Goal: Information Seeking & Learning: Find specific page/section

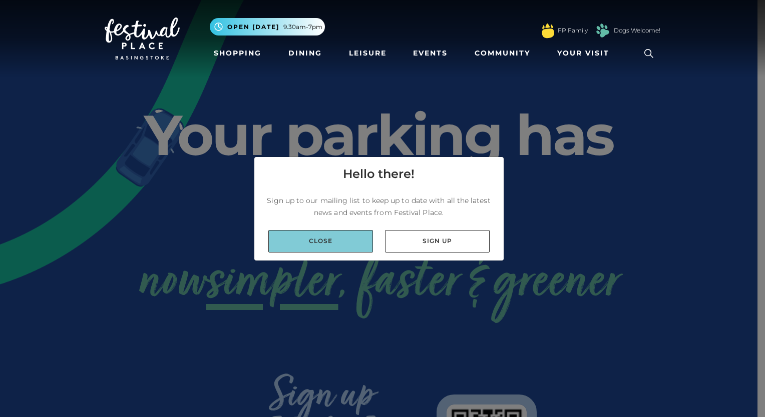
click at [331, 237] on link "Close" at bounding box center [320, 241] width 105 height 23
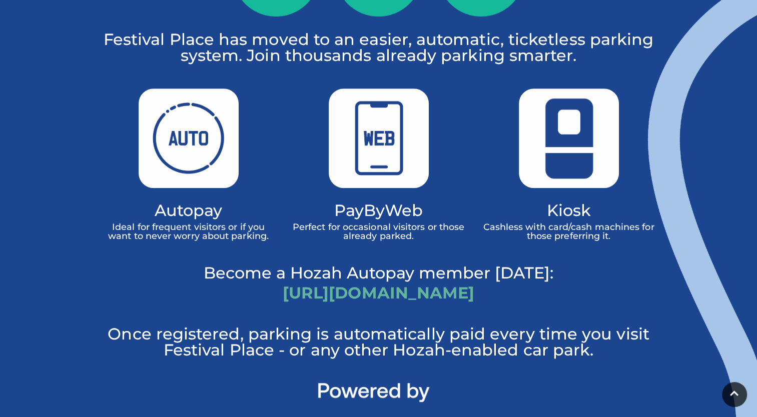
scroll to position [550, 0]
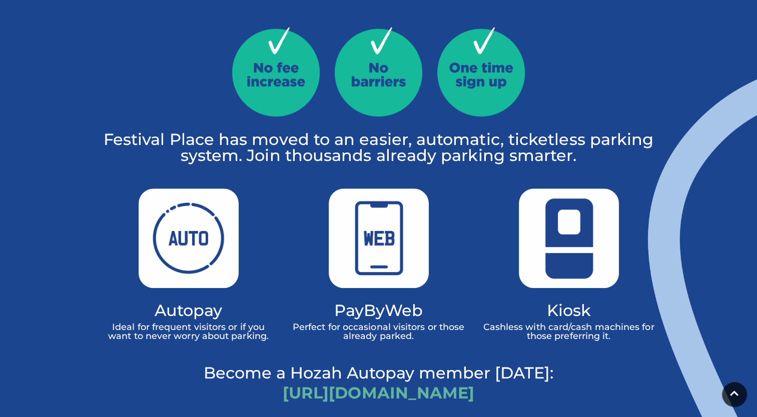
click at [545, 199] on img at bounding box center [569, 239] width 100 height 100
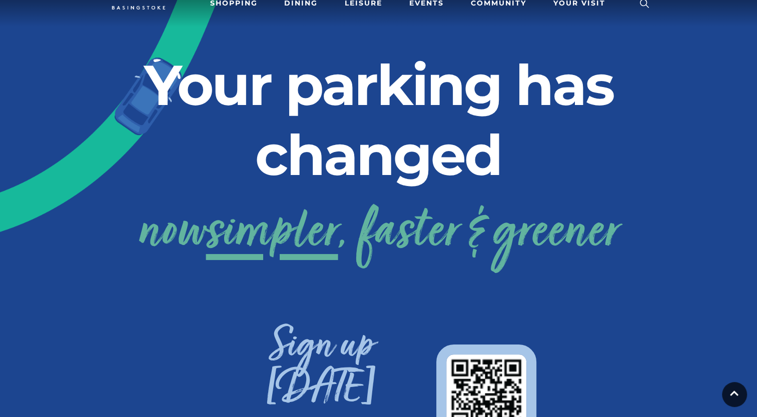
scroll to position [0, 0]
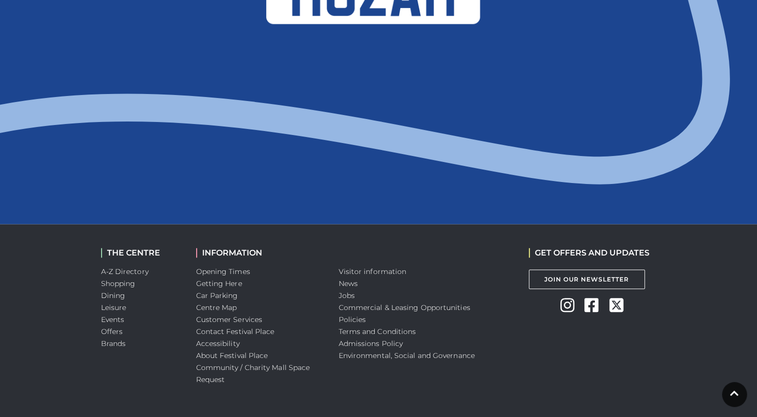
scroll to position [1091, 0]
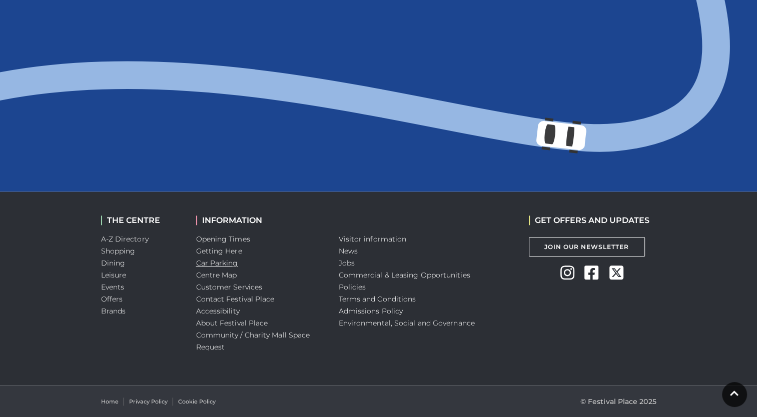
click at [223, 266] on link "Car Parking" at bounding box center [217, 263] width 42 height 9
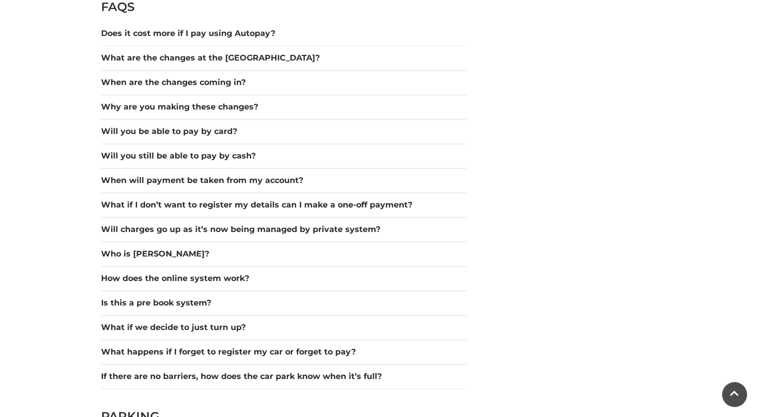
scroll to position [1401, 0]
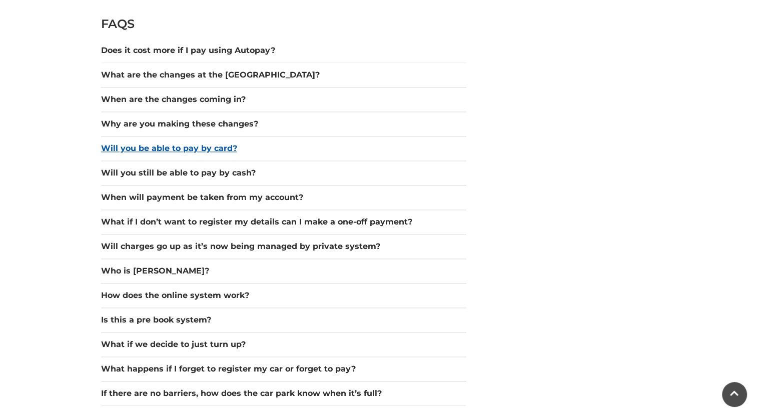
click at [230, 147] on button "Will you be able to pay by card?" at bounding box center [283, 149] width 365 height 12
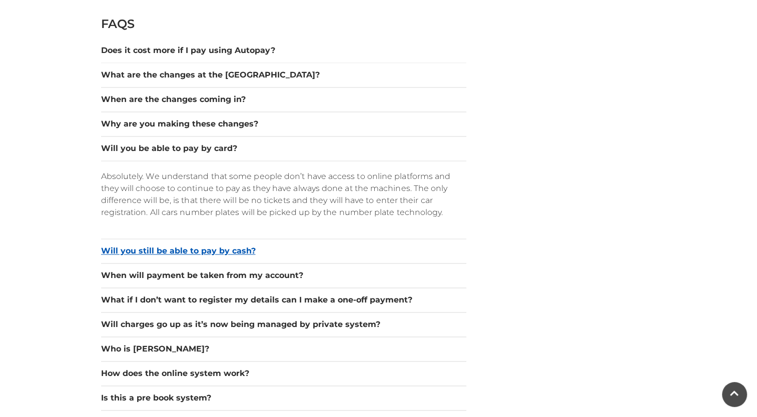
click at [237, 254] on button "Will you still be able to pay by cash?" at bounding box center [283, 251] width 365 height 12
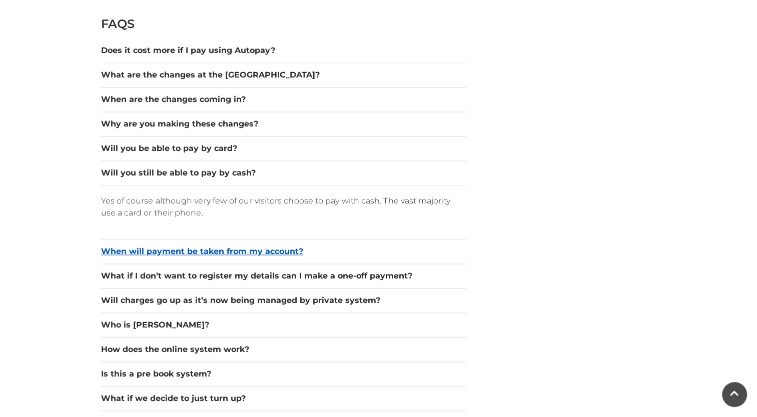
click at [236, 249] on button "When will payment be taken from my account?" at bounding box center [283, 252] width 365 height 12
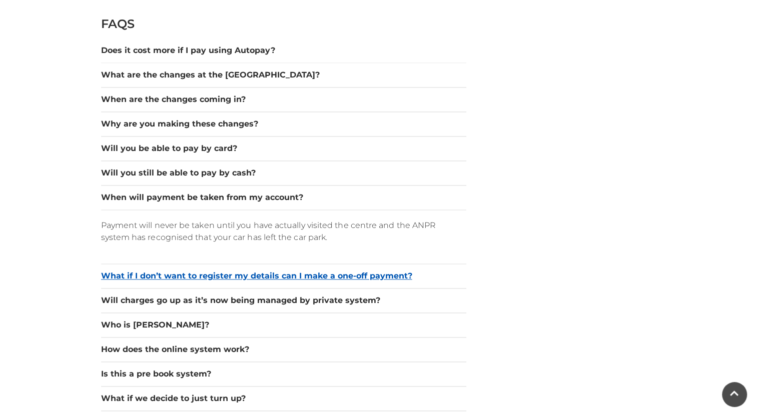
click at [234, 271] on button "What if I don’t want to register my details can I make a one-off payment?" at bounding box center [283, 276] width 365 height 12
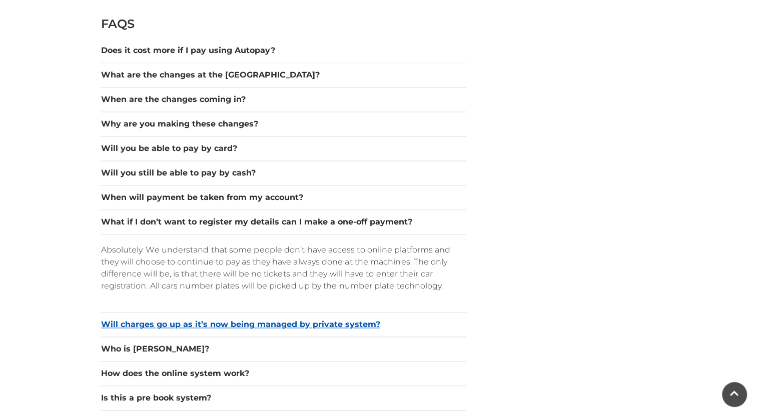
click at [225, 326] on button "Will charges go up as it’s now being managed by private system?" at bounding box center [283, 325] width 365 height 12
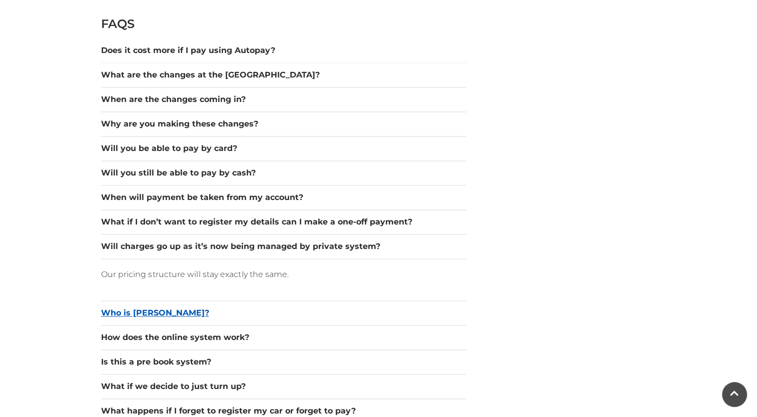
click at [162, 313] on button "Who is Hozah?" at bounding box center [283, 313] width 365 height 12
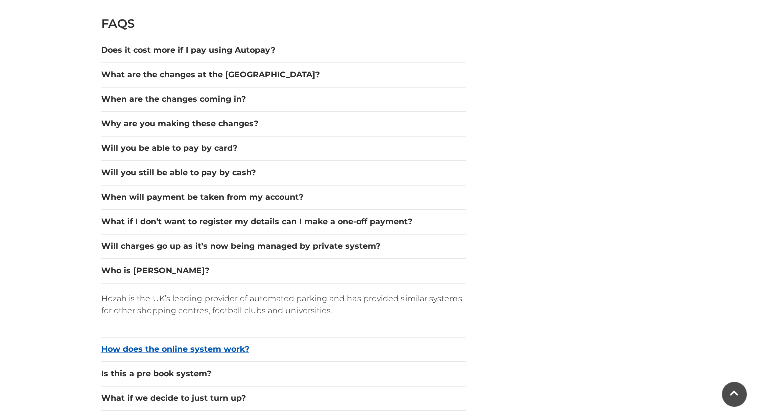
click at [164, 345] on button "How does the online system work?" at bounding box center [283, 350] width 365 height 12
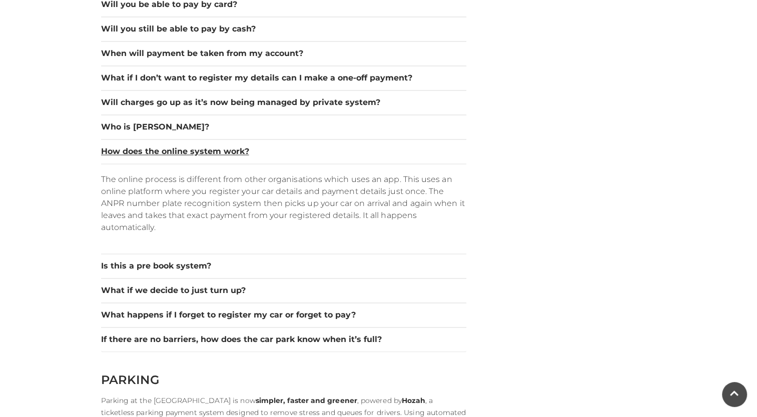
scroll to position [1551, 0]
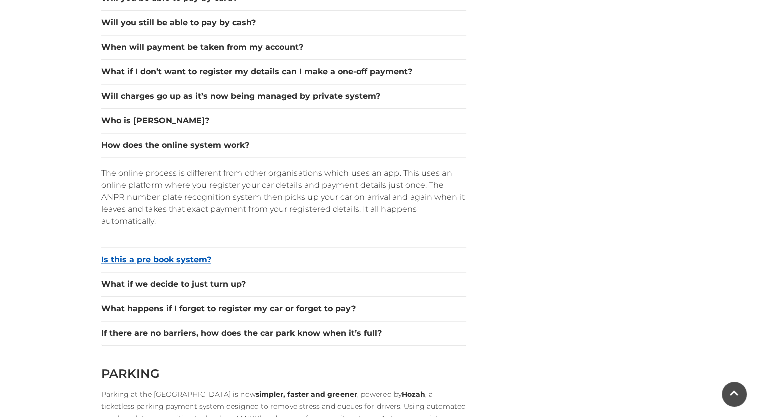
click at [179, 259] on button "Is this a pre book system?" at bounding box center [283, 260] width 365 height 12
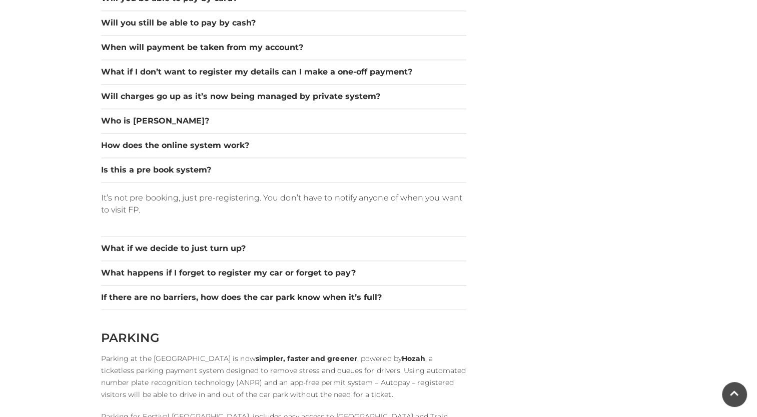
click at [181, 261] on div "What happens if I forget to register my car or forget to pay?" at bounding box center [283, 273] width 365 height 25
click at [184, 251] on button "What if we decide to just turn up?" at bounding box center [283, 249] width 365 height 12
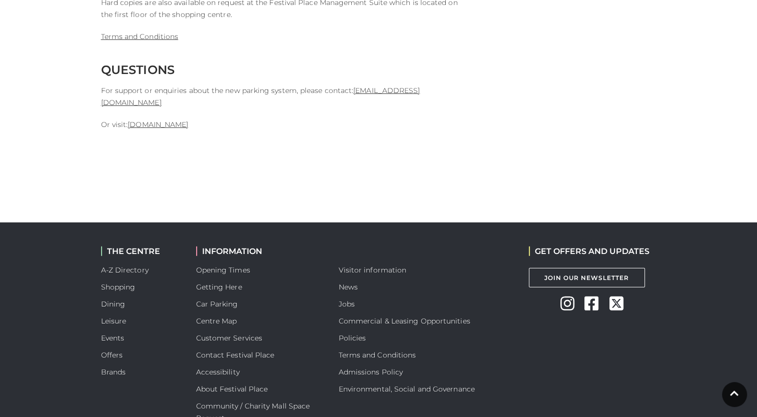
scroll to position [2785, 0]
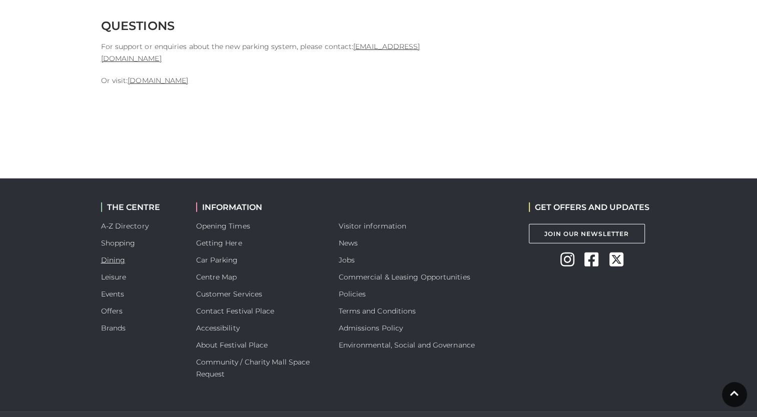
click at [118, 256] on link "Dining" at bounding box center [113, 260] width 25 height 9
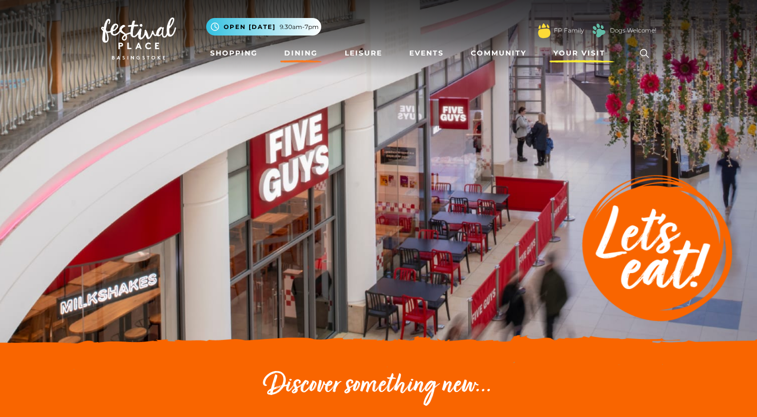
click at [570, 53] on span "Your Visit" at bounding box center [579, 53] width 52 height 11
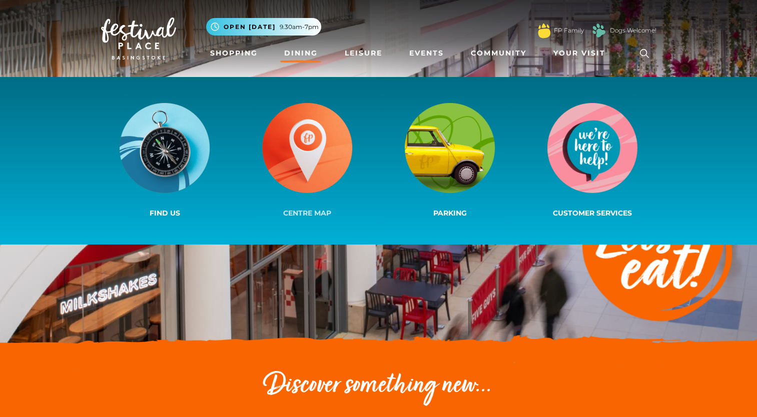
click at [320, 155] on img at bounding box center [307, 148] width 90 height 90
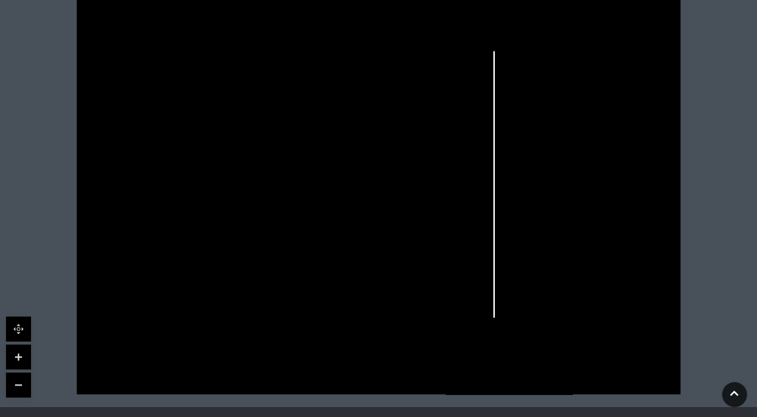
scroll to position [300, 0]
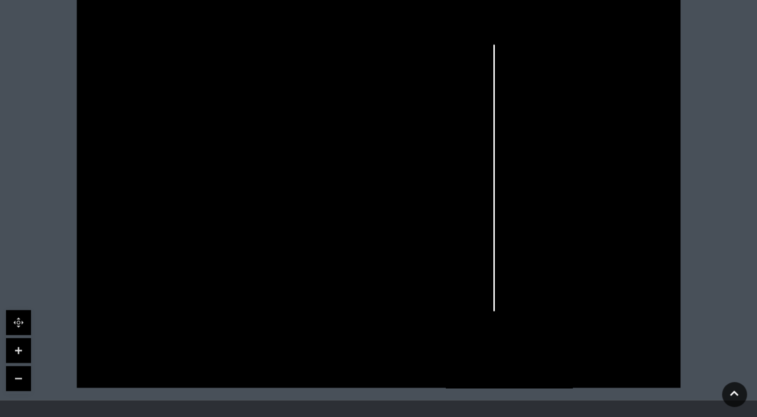
click at [21, 353] on link at bounding box center [18, 350] width 25 height 25
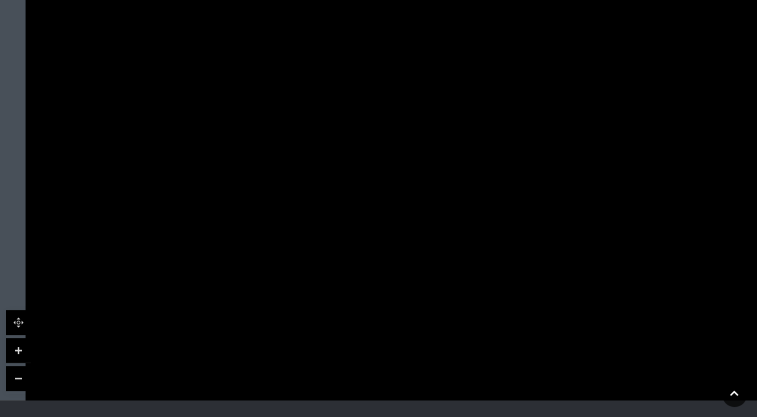
drag, startPoint x: 228, startPoint y: 270, endPoint x: 418, endPoint y: 226, distance: 195.3
click at [418, 226] on icon at bounding box center [568, 131] width 1363 height 766
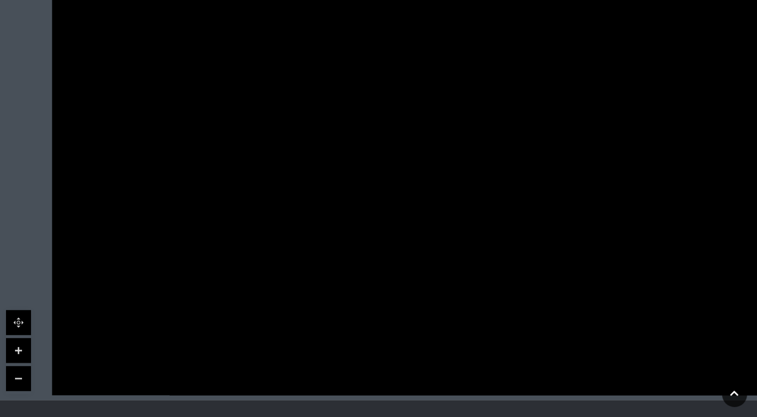
drag, startPoint x: 408, startPoint y: 240, endPoint x: 427, endPoint y: 138, distance: 103.7
click at [434, 123] on icon at bounding box center [595, 12] width 1363 height 766
click at [22, 344] on link at bounding box center [18, 350] width 25 height 25
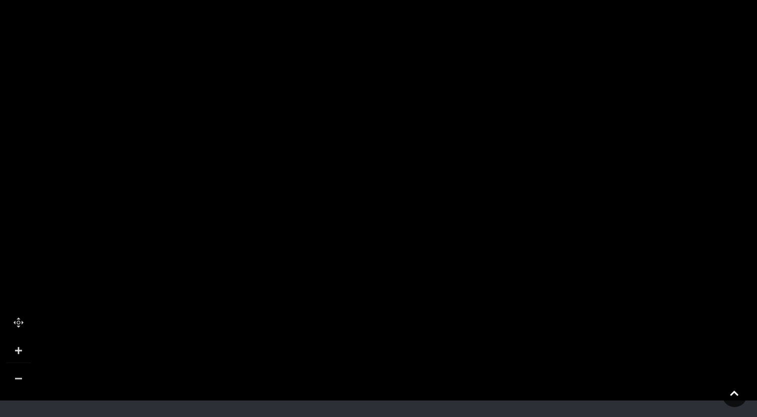
drag, startPoint x: 539, startPoint y: 58, endPoint x: 602, endPoint y: 339, distance: 288.1
drag, startPoint x: 560, startPoint y: 171, endPoint x: 138, endPoint y: 37, distance: 443.6
click at [138, 37] on icon at bounding box center [408, 31] width 2453 height 1380
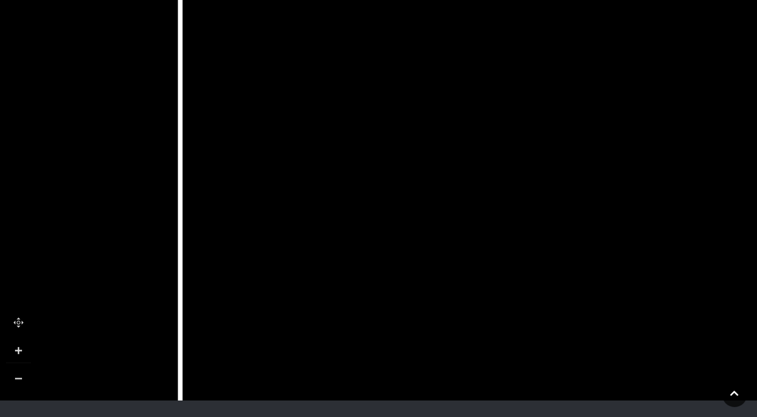
drag, startPoint x: 749, startPoint y: 283, endPoint x: 146, endPoint y: 335, distance: 604.7
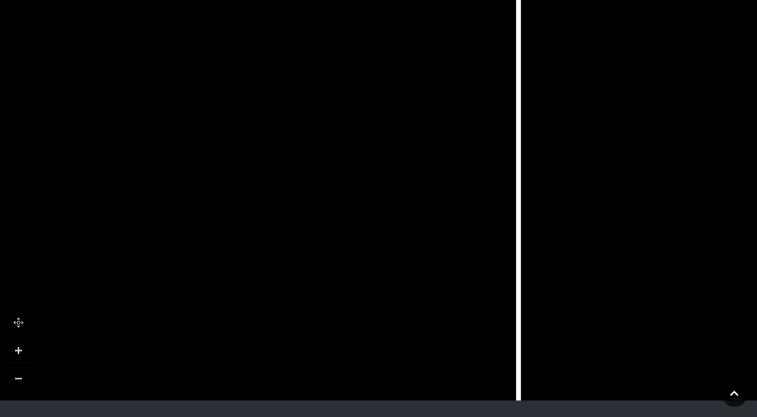
drag, startPoint x: 242, startPoint y: 150, endPoint x: 682, endPoint y: 251, distance: 451.4
click at [682, 253] on icon at bounding box center [144, 224] width 2453 height 1380
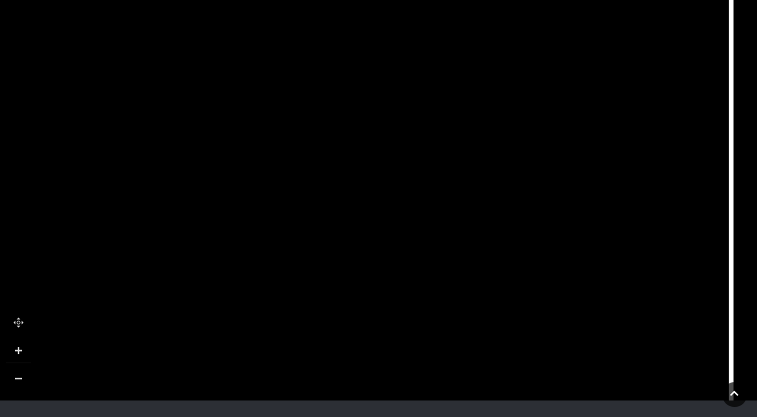
drag, startPoint x: 420, startPoint y: 161, endPoint x: 525, endPoint y: 298, distance: 172.4
click at [525, 298] on icon at bounding box center [356, 355] width 2453 height 1380
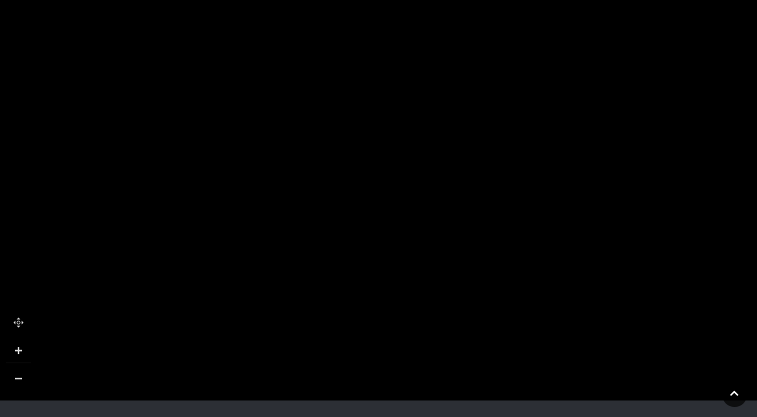
drag, startPoint x: 530, startPoint y: 92, endPoint x: 750, endPoint y: 72, distance: 220.6
click at [750, 72] on icon at bounding box center [577, 336] width 2453 height 1380
drag, startPoint x: 338, startPoint y: 97, endPoint x: 566, endPoint y: 87, distance: 227.9
click at [568, 95] on tspan "Clintons" at bounding box center [568, 95] width 0 height 0
drag, startPoint x: 389, startPoint y: 163, endPoint x: 392, endPoint y: 32, distance: 131.7
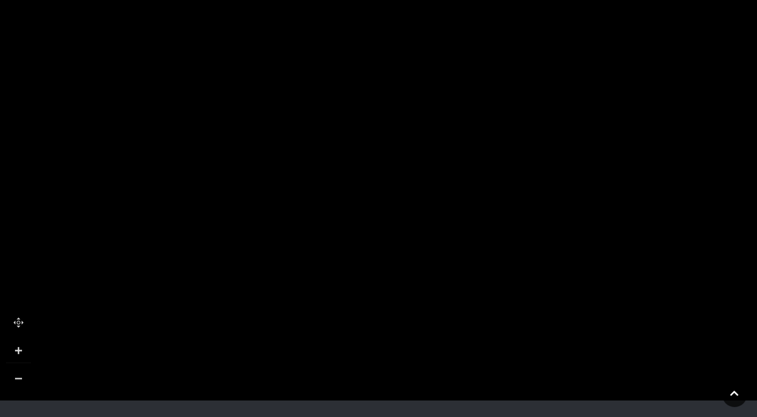
click at [392, 32] on polygon at bounding box center [416, 295] width 835 height 967
drag, startPoint x: 372, startPoint y: 179, endPoint x: 375, endPoint y: 80, distance: 99.1
click at [375, 80] on polygon at bounding box center [415, 202] width 835 height 967
drag, startPoint x: 366, startPoint y: 161, endPoint x: 399, endPoint y: 51, distance: 114.5
click at [399, 51] on polygon at bounding box center [454, 51] width 835 height 967
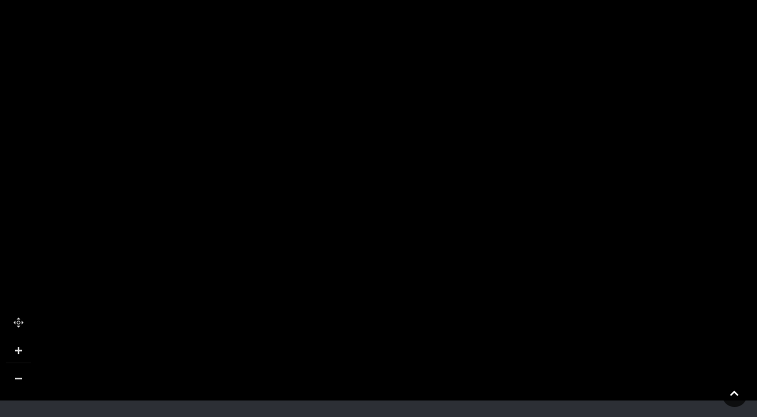
drag, startPoint x: 371, startPoint y: 242, endPoint x: 362, endPoint y: 263, distance: 22.7
click at [362, 263] on polygon at bounding box center [445, 69] width 835 height 967
drag, startPoint x: 340, startPoint y: 121, endPoint x: 298, endPoint y: 269, distance: 153.8
click at [298, 269] on rect at bounding box center [293, 278] width 75 height 23
drag, startPoint x: 468, startPoint y: 162, endPoint x: 106, endPoint y: 349, distance: 408.0
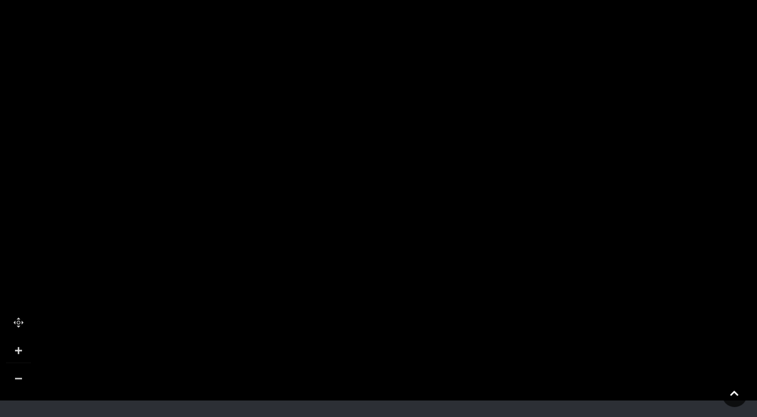
click at [98, 377] on icon at bounding box center [72, 381] width 57 height 25
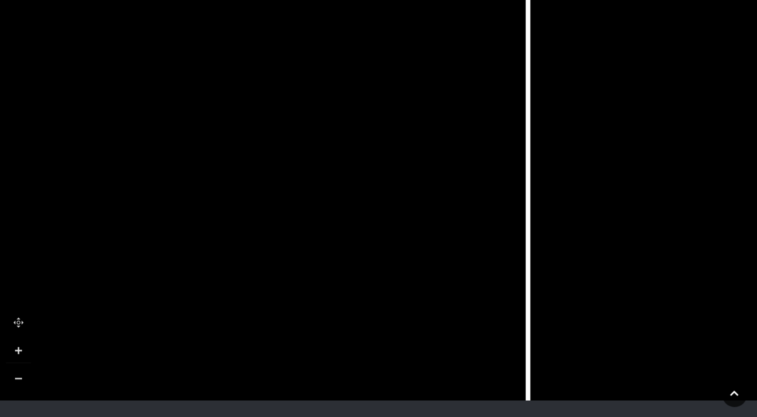
drag, startPoint x: 482, startPoint y: 192, endPoint x: 164, endPoint y: 253, distance: 324.0
click at [164, 253] on icon at bounding box center [306, 416] width 338 height 753
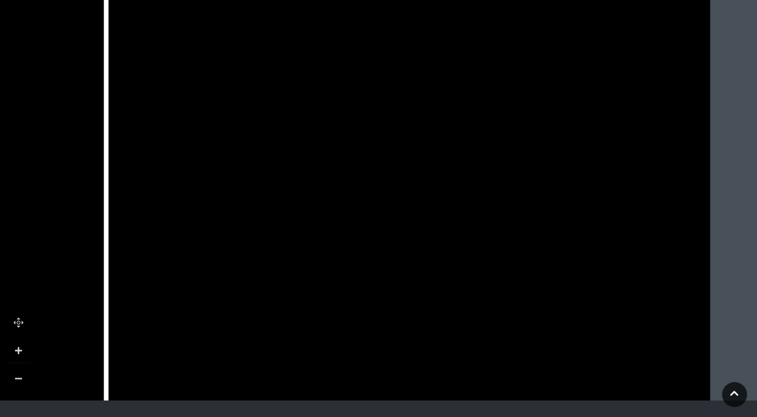
drag, startPoint x: 481, startPoint y: 218, endPoint x: 315, endPoint y: -37, distance: 304.1
click at [315, 0] on html "Skip to Navigation Skip to Content Toggle navigation .st5{fill:none;stroke:#FFF…" at bounding box center [378, 159] width 757 height 919
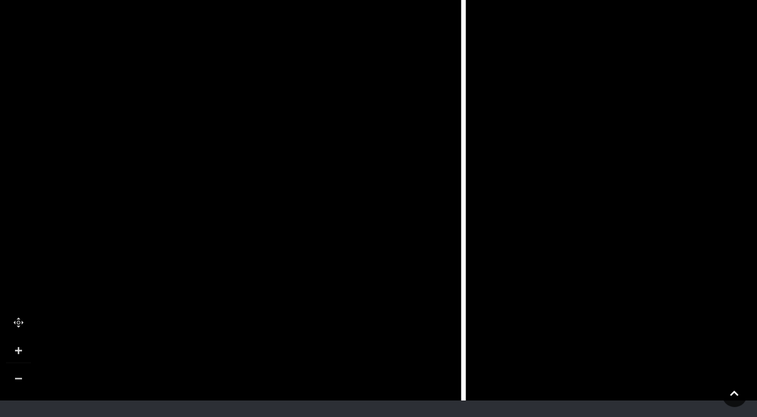
drag, startPoint x: 415, startPoint y: 141, endPoint x: 493, endPoint y: -37, distance: 194.5
click at [493, 0] on html "Skip to Navigation Skip to Content Toggle navigation .st5{fill:none;stroke:#FFF…" at bounding box center [378, 159] width 757 height 919
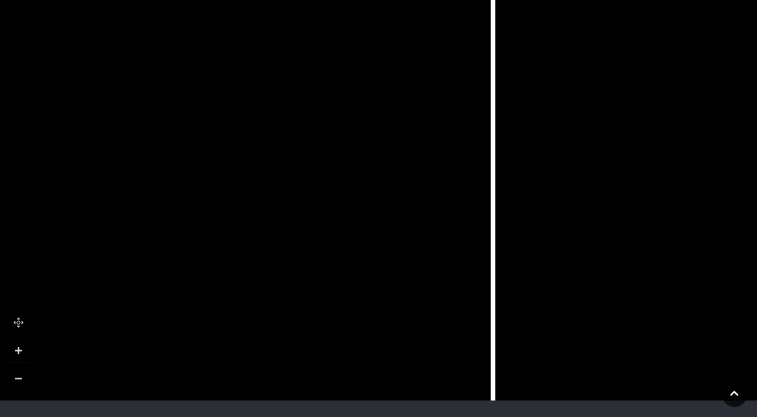
drag, startPoint x: 385, startPoint y: 233, endPoint x: 676, endPoint y: 189, distance: 294.6
click at [676, 189] on icon at bounding box center [118, 11] width 2453 height 1380
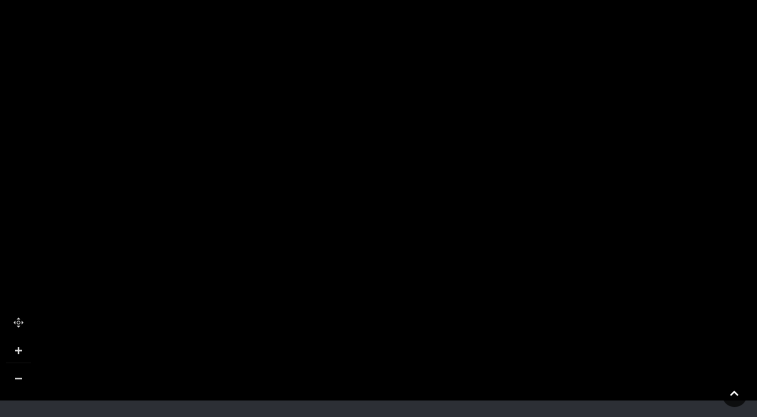
drag, startPoint x: 221, startPoint y: 264, endPoint x: 448, endPoint y: 258, distance: 227.3
drag, startPoint x: 251, startPoint y: 268, endPoint x: 376, endPoint y: 127, distance: 187.9
click at [382, 149] on tspan "[GEOGRAPHIC_DATA]" at bounding box center [382, 149] width 0 height 0
drag, startPoint x: 330, startPoint y: 193, endPoint x: 394, endPoint y: 224, distance: 71.0
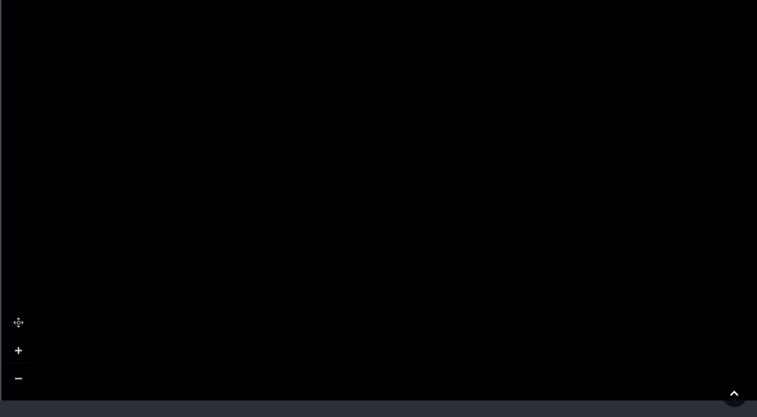
click at [394, 224] on rect at bounding box center [386, 235] width 64 height 46
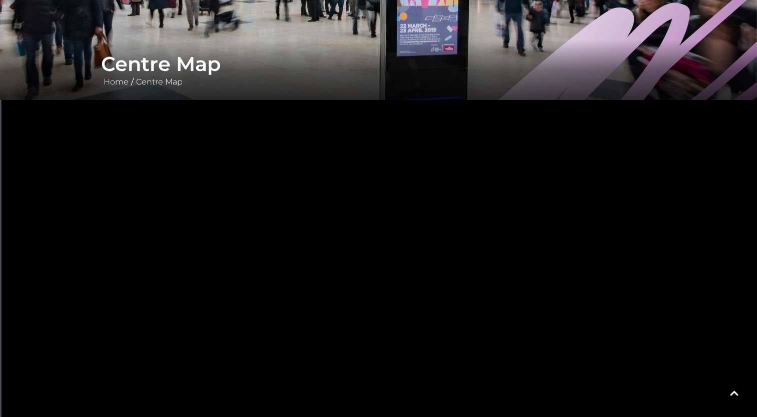
scroll to position [0, 0]
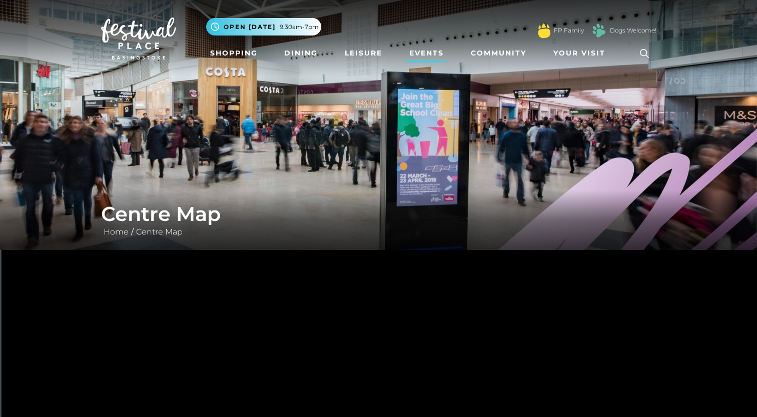
click at [433, 50] on link "Events" at bounding box center [426, 53] width 43 height 19
click at [495, 53] on link "Community" at bounding box center [499, 53] width 64 height 19
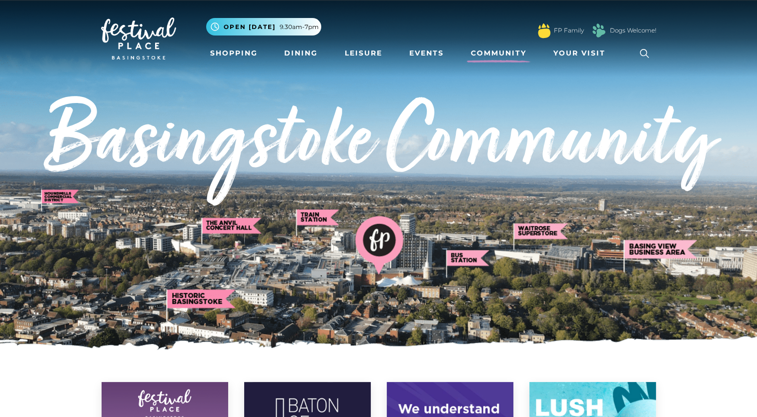
click at [641, 51] on icon at bounding box center [644, 53] width 9 height 9
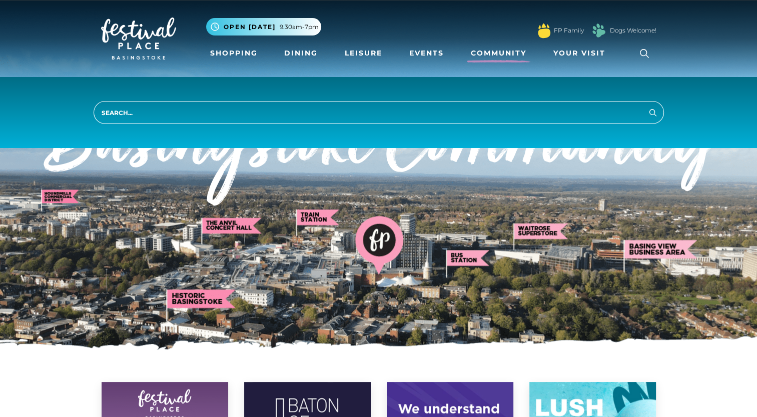
click at [171, 116] on input "search" at bounding box center [379, 112] width 570 height 23
type input "Discovery Centre"
click at [647, 106] on button "Search" at bounding box center [653, 112] width 12 height 13
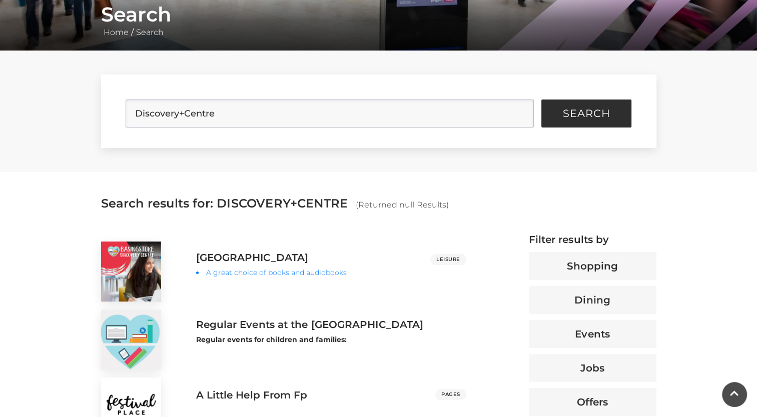
scroll to position [100, 0]
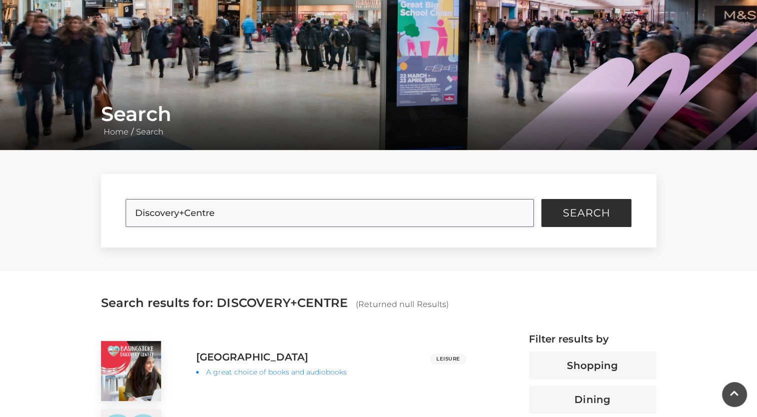
click at [134, 213] on input "Discovery+Centre" at bounding box center [330, 213] width 408 height 28
type input "Basingstoke Discovery+Centre"
click at [541, 199] on button "Search" at bounding box center [586, 213] width 90 height 28
click at [580, 210] on span "Search" at bounding box center [587, 213] width 48 height 10
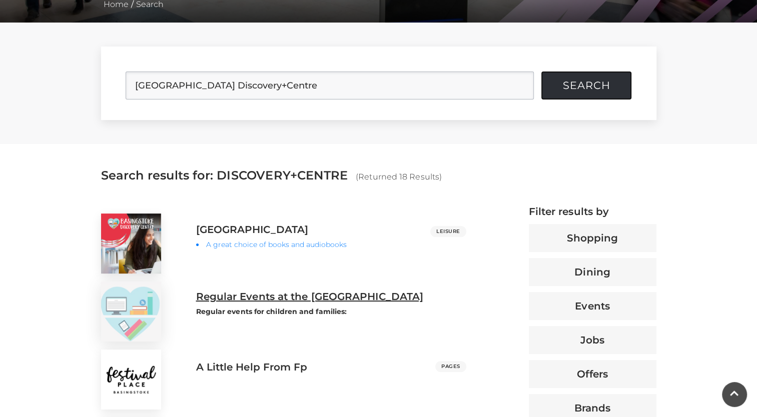
scroll to position [250, 0]
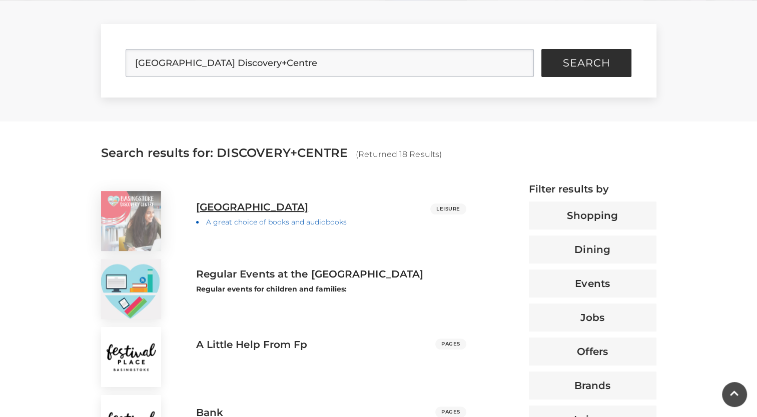
click at [269, 207] on h3 "Basingstoke Discovery Centre" at bounding box center [252, 207] width 113 height 12
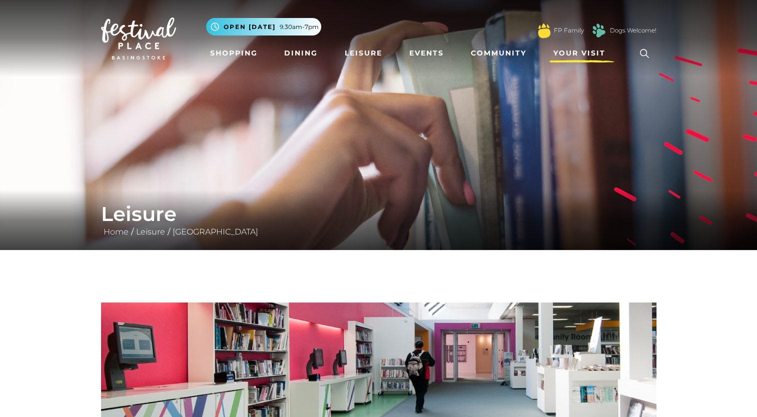
click at [582, 49] on span "Your Visit" at bounding box center [579, 53] width 52 height 11
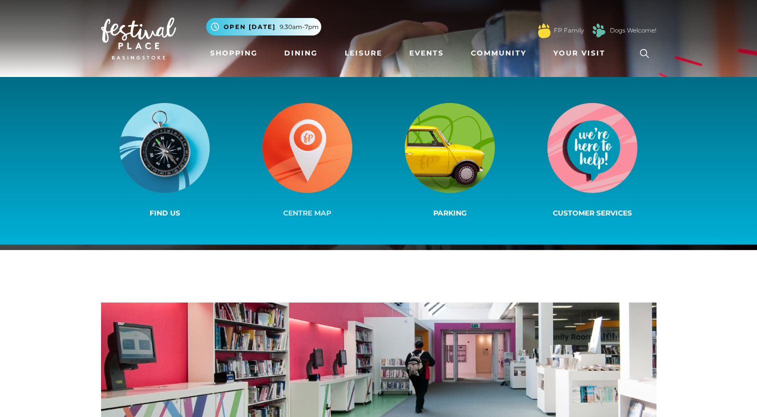
click at [294, 169] on img at bounding box center [307, 148] width 90 height 90
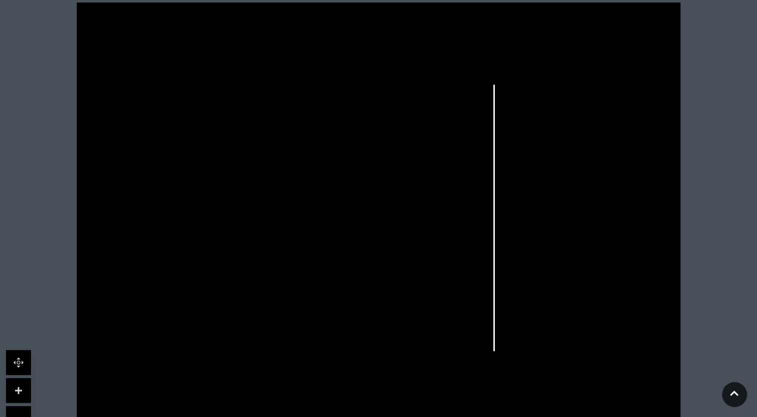
scroll to position [300, 0]
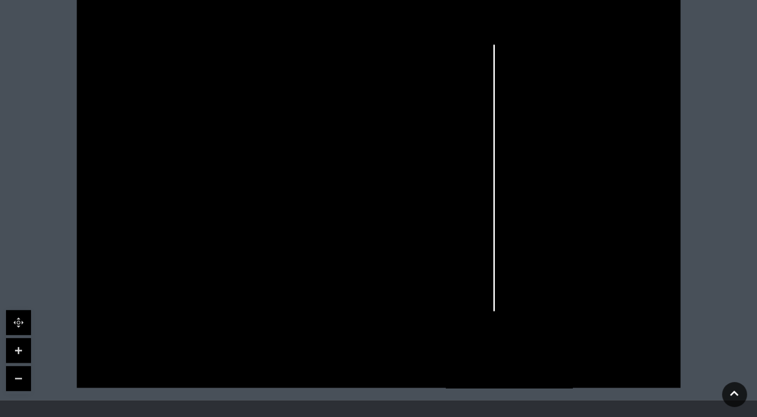
click at [12, 346] on link at bounding box center [18, 350] width 25 height 25
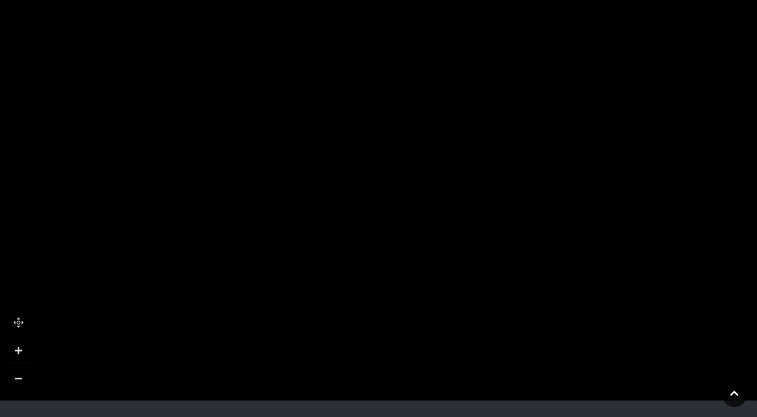
drag, startPoint x: 206, startPoint y: 291, endPoint x: 520, endPoint y: 127, distance: 354.8
click at [484, 205] on tspan "Trespass" at bounding box center [484, 205] width 0 height 0
drag, startPoint x: 374, startPoint y: 265, endPoint x: 448, endPoint y: 75, distance: 204.3
click at [448, 149] on rect at bounding box center [393, 170] width 112 height 42
drag, startPoint x: 152, startPoint y: 169, endPoint x: 224, endPoint y: 162, distance: 72.0
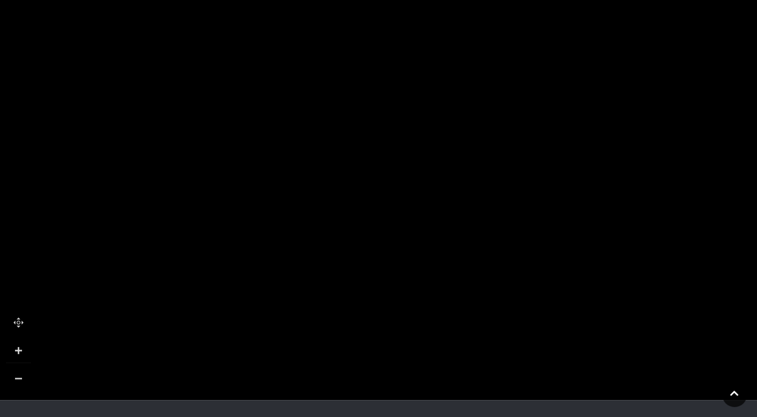
click at [224, 162] on rect at bounding box center [234, 146] width 42 height 64
click at [166, 207] on icon at bounding box center [167, 205] width 25 height 25
click at [166, 205] on icon at bounding box center [167, 205] width 25 height 25
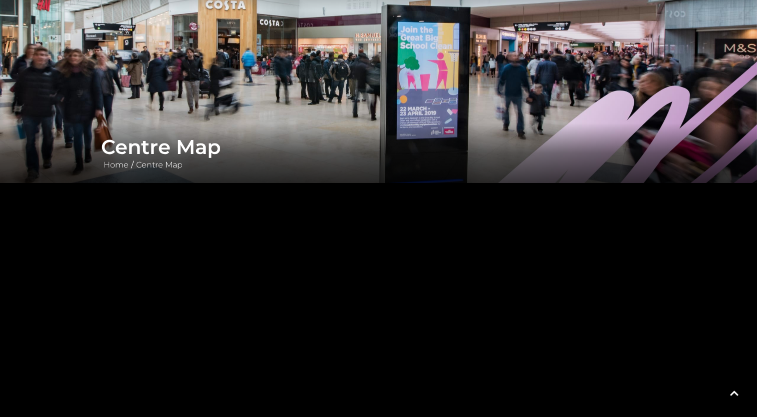
scroll to position [50, 0]
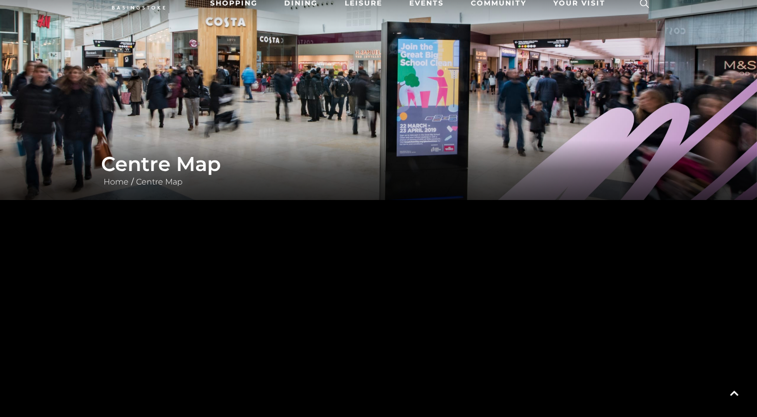
drag, startPoint x: 346, startPoint y: 289, endPoint x: 342, endPoint y: 333, distance: 44.2
click at [342, 334] on rect at bounding box center [339, 317] width 28 height 66
drag, startPoint x: 290, startPoint y: 269, endPoint x: 268, endPoint y: 258, distance: 24.4
click at [268, 284] on rect at bounding box center [224, 295] width 89 height 23
click at [318, 335] on tspan "Cafe Giardino" at bounding box center [318, 335] width 0 height 0
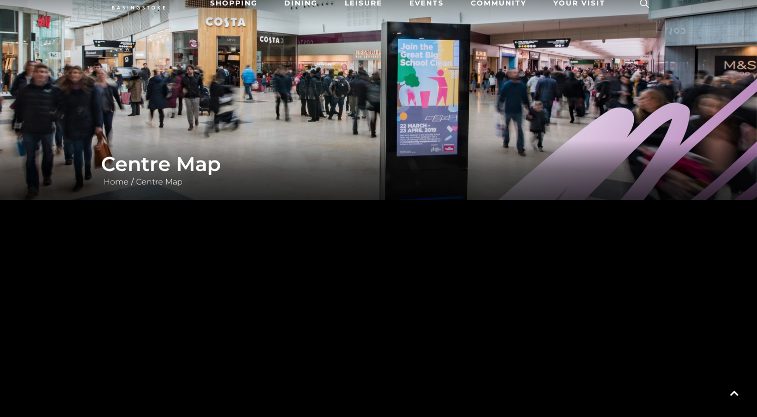
drag, startPoint x: 294, startPoint y: 241, endPoint x: 329, endPoint y: 427, distance: 189.3
click at [329, 417] on html "Skip to Navigation Skip to Content Toggle navigation .st5{fill:none;stroke:#FFF…" at bounding box center [378, 409] width 757 height 919
drag, startPoint x: 274, startPoint y: 249, endPoint x: 272, endPoint y: 331, distance: 82.1
click at [274, 340] on rect at bounding box center [280, 349] width 95 height 20
drag, startPoint x: 312, startPoint y: 287, endPoint x: 308, endPoint y: 325, distance: 38.2
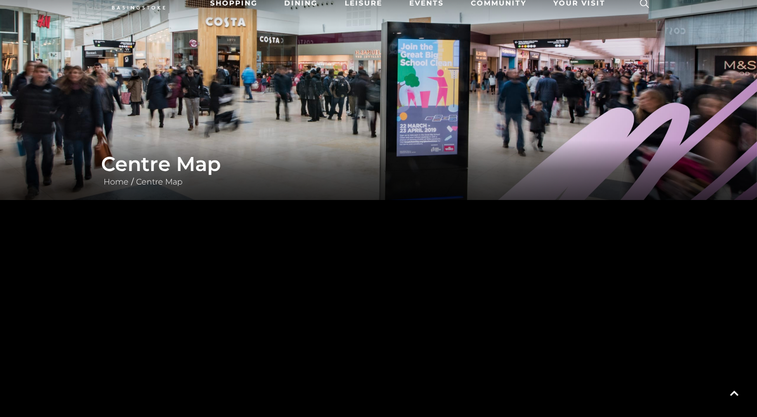
click at [310, 351] on polygon at bounding box center [235, 363] width 203 height 113
drag, startPoint x: 393, startPoint y: 321, endPoint x: 380, endPoint y: 156, distance: 165.6
click at [380, 157] on div "Centre Map Home / Centre Map" at bounding box center [378, 300] width 757 height 701
drag, startPoint x: 344, startPoint y: 338, endPoint x: 338, endPoint y: 200, distance: 138.7
click at [338, 200] on polygon at bounding box center [437, 229] width 835 height 967
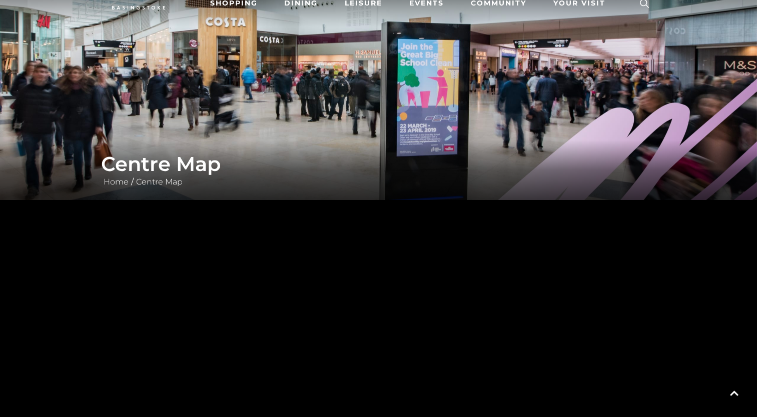
drag, startPoint x: 316, startPoint y: 303, endPoint x: 315, endPoint y: 199, distance: 104.1
click at [313, 181] on div "Centre Map Home / Centre Map" at bounding box center [378, 300] width 757 height 701
drag, startPoint x: 325, startPoint y: 309, endPoint x: 309, endPoint y: 381, distance: 74.2
drag, startPoint x: 312, startPoint y: 280, endPoint x: 304, endPoint y: 374, distance: 93.9
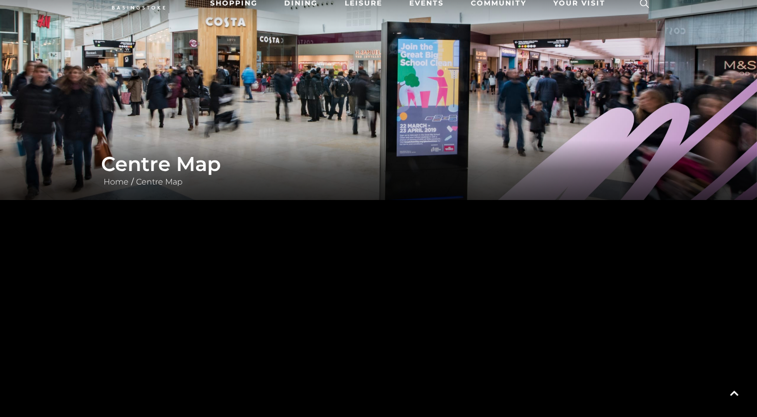
click at [302, 382] on tspan "Lovisa" at bounding box center [302, 382] width 0 height 0
drag, startPoint x: 297, startPoint y: 248, endPoint x: 302, endPoint y: 336, distance: 87.7
click at [306, 363] on polygon at bounding box center [415, 413] width 835 height 967
drag, startPoint x: 298, startPoint y: 251, endPoint x: 313, endPoint y: 405, distance: 154.8
click at [318, 417] on html "Skip to Navigation Skip to Content Toggle navigation .st5{fill:none;stroke:#FFF…" at bounding box center [378, 409] width 757 height 919
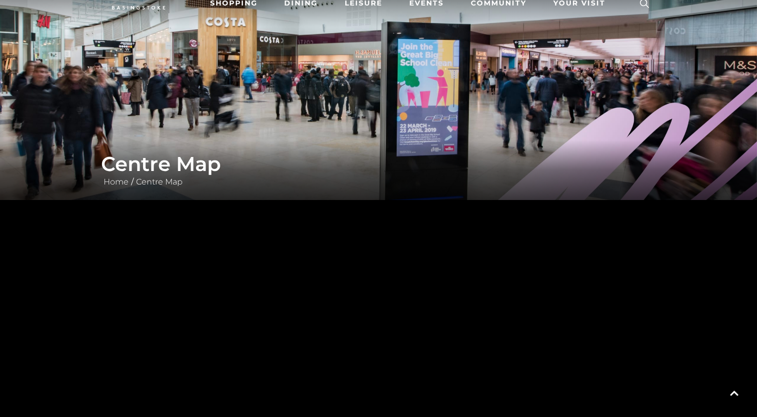
drag, startPoint x: 306, startPoint y: 365, endPoint x: 316, endPoint y: 434, distance: 69.3
click at [316, 417] on html "Skip to Navigation Skip to Content Toggle navigation .st5{fill:none;stroke:#FFF…" at bounding box center [378, 409] width 757 height 919
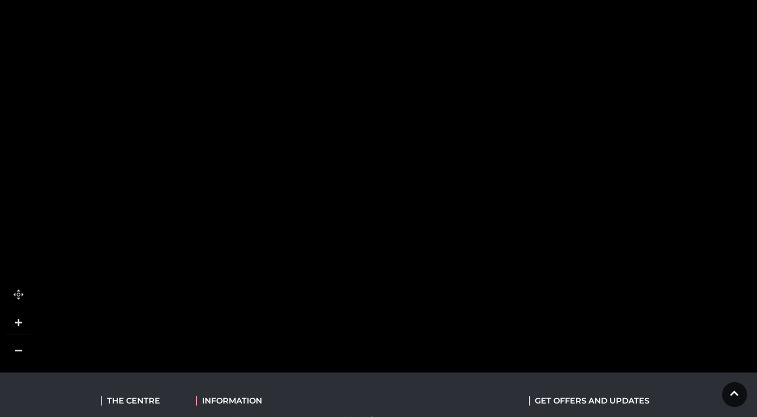
scroll to position [350, 0]
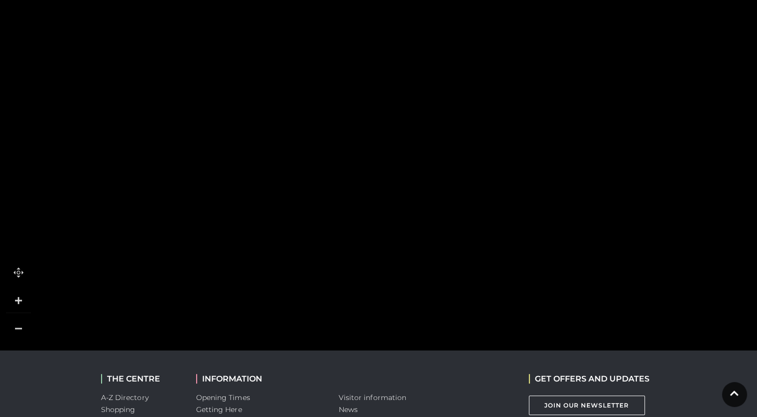
click at [22, 327] on link at bounding box center [18, 328] width 25 height 25
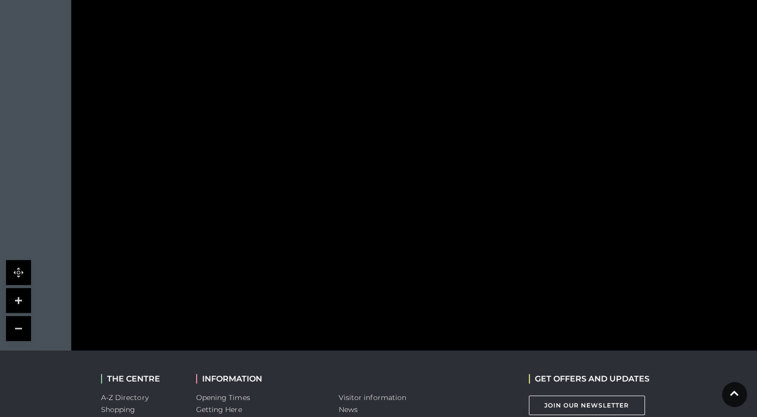
click at [22, 327] on link at bounding box center [18, 328] width 25 height 25
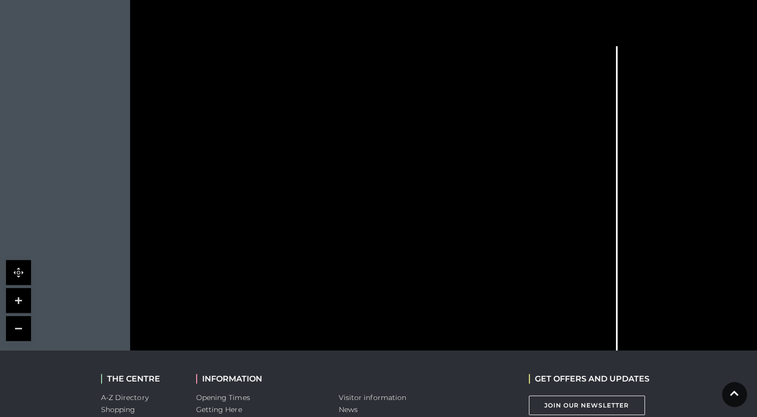
drag, startPoint x: 303, startPoint y: 259, endPoint x: 293, endPoint y: 348, distance: 89.7
click at [294, 353] on body "Skip to Navigation Skip to Content Toggle navigation .st5{fill:none;stroke:#FFF…" at bounding box center [378, 109] width 757 height 919
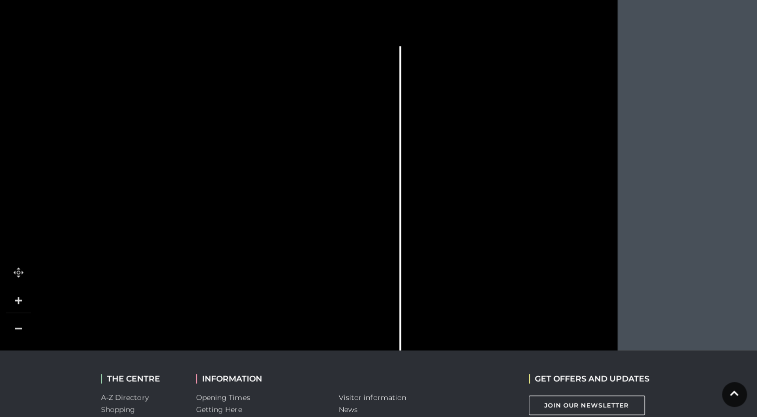
drag, startPoint x: 628, startPoint y: 196, endPoint x: 317, endPoint y: 239, distance: 313.3
click at [317, 239] on icon at bounding box center [265, 198] width 883 height 497
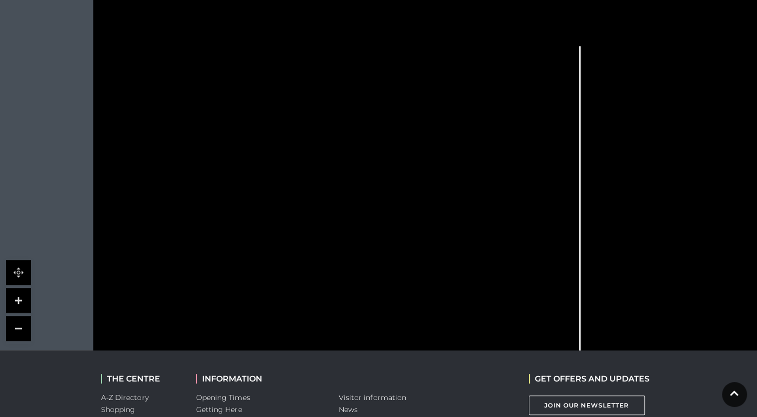
drag, startPoint x: 246, startPoint y: 276, endPoint x: 370, endPoint y: 283, distance: 123.8
click at [370, 283] on g at bounding box center [460, 201] width 612 height 392
click at [15, 299] on link at bounding box center [18, 300] width 25 height 25
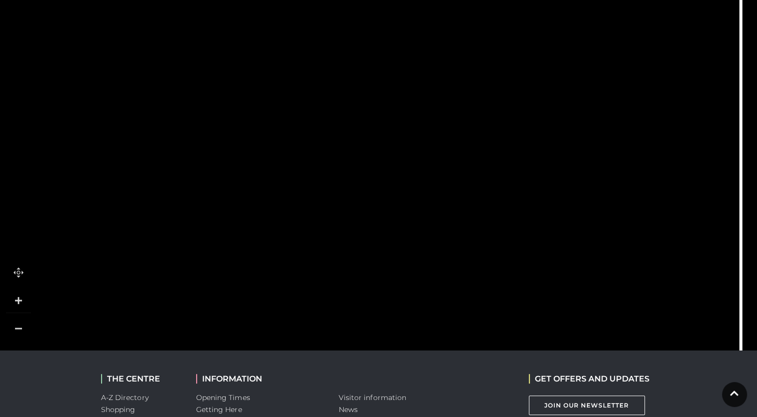
click at [15, 299] on link at bounding box center [18, 300] width 25 height 25
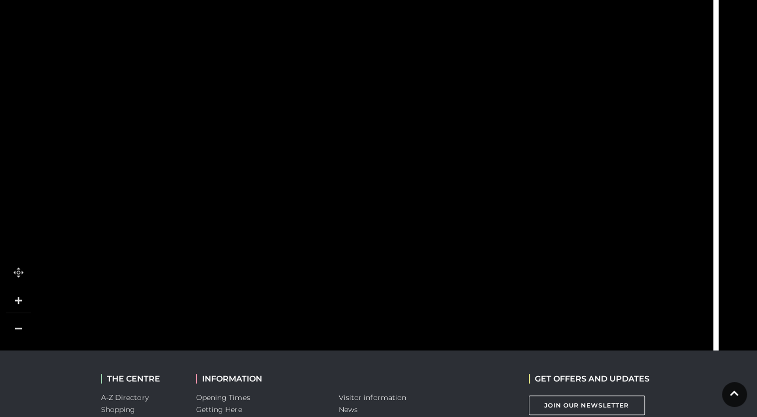
drag, startPoint x: 328, startPoint y: 256, endPoint x: 0, endPoint y: 227, distance: 329.5
click at [0, 230] on html "Skip to Navigation Skip to Content Toggle navigation .st5{fill:none;stroke:#FFF…" at bounding box center [378, 109] width 757 height 919
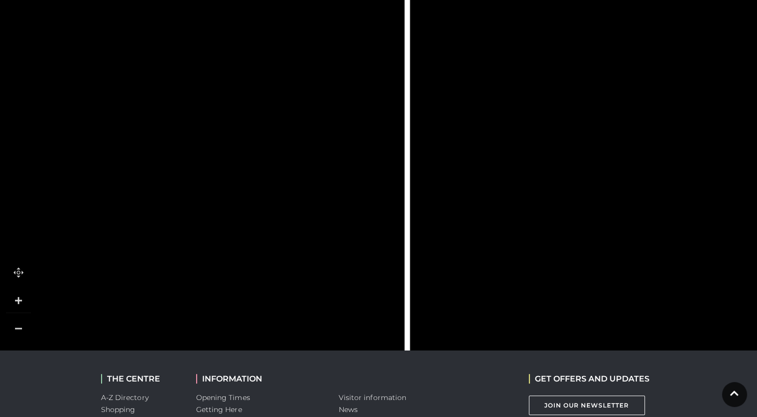
drag, startPoint x: 433, startPoint y: 165, endPoint x: 141, endPoint y: 179, distance: 292.6
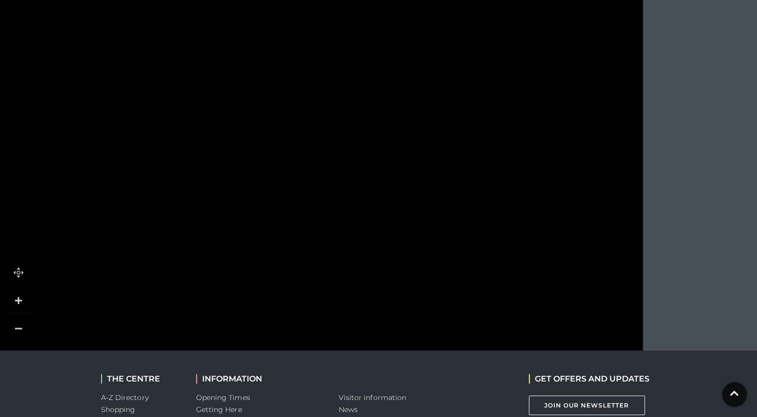
drag, startPoint x: 523, startPoint y: 186, endPoint x: 61, endPoint y: -28, distance: 509.4
click at [61, 0] on html "Skip to Navigation Skip to Content Toggle navigation .st5{fill:none;stroke:#FFF…" at bounding box center [378, 109] width 757 height 919
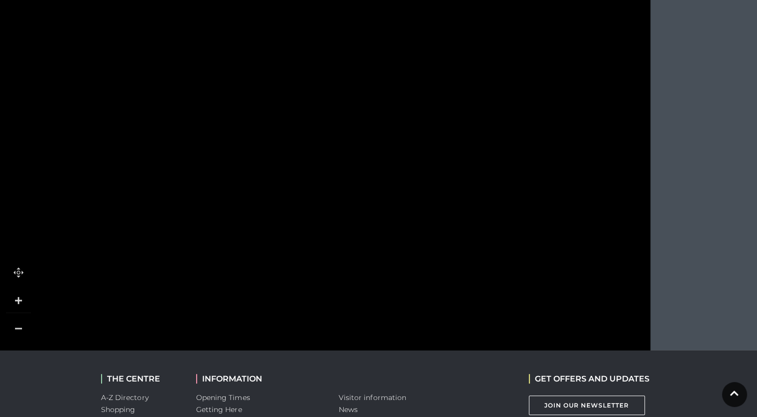
drag, startPoint x: 240, startPoint y: 122, endPoint x: 247, endPoint y: 218, distance: 95.9
click at [247, 218] on rect at bounding box center [274, 226] width 90 height 26
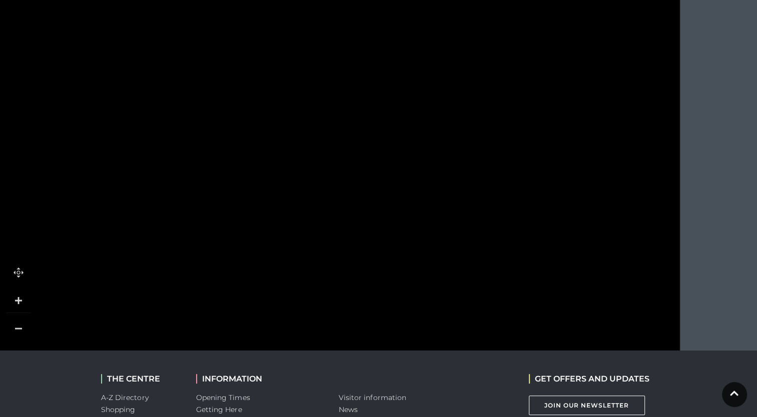
drag, startPoint x: 175, startPoint y: 135, endPoint x: 290, endPoint y: 144, distance: 115.4
click at [205, 180] on circle at bounding box center [171, 187] width 118 height 118
click at [343, 85] on icon at bounding box center [346, 86] width 30 height 30
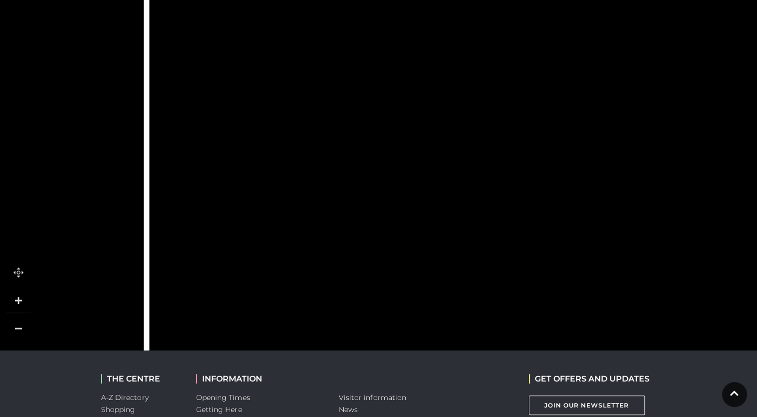
drag, startPoint x: 105, startPoint y: 98, endPoint x: 264, endPoint y: 109, distance: 159.5
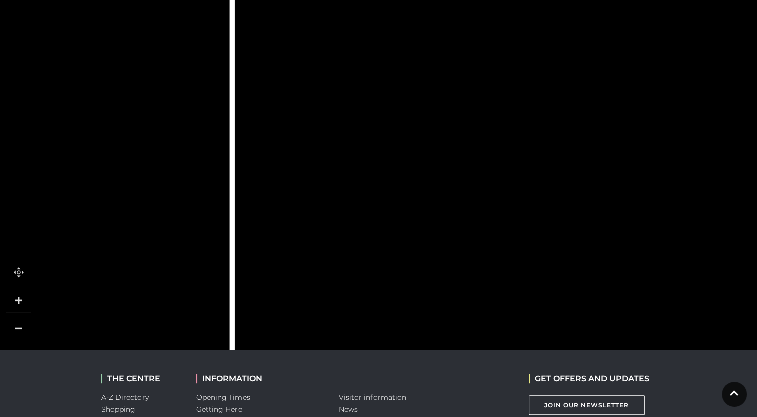
drag, startPoint x: 167, startPoint y: 133, endPoint x: 257, endPoint y: 109, distance: 93.7
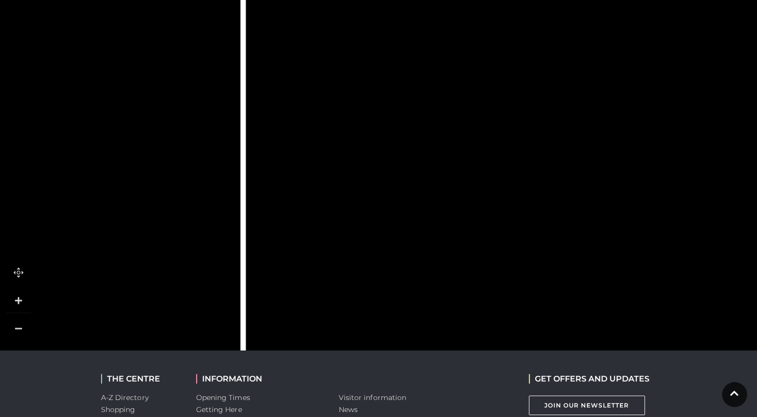
click at [24, 328] on link at bounding box center [18, 328] width 25 height 25
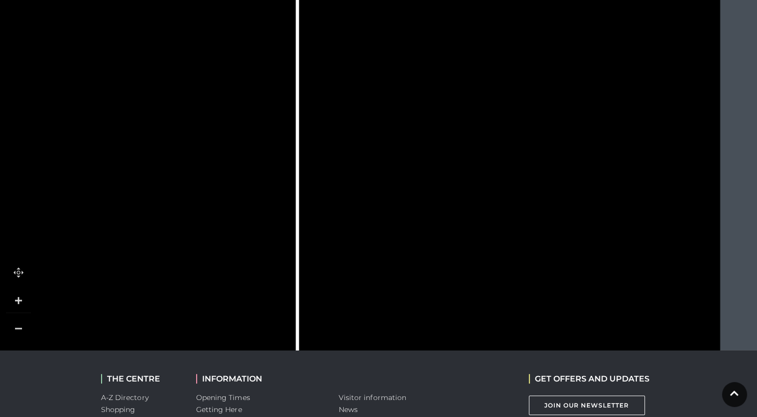
click at [23, 327] on link at bounding box center [18, 328] width 25 height 25
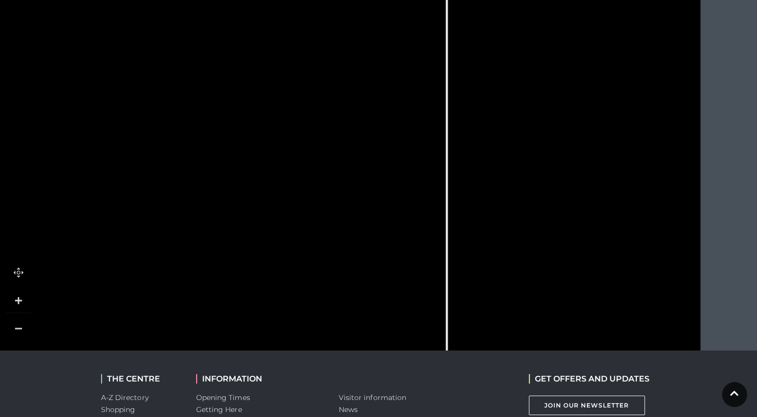
drag, startPoint x: 189, startPoint y: 216, endPoint x: 286, endPoint y: 201, distance: 98.7
click at [286, 201] on icon at bounding box center [290, 173] width 1030 height 579
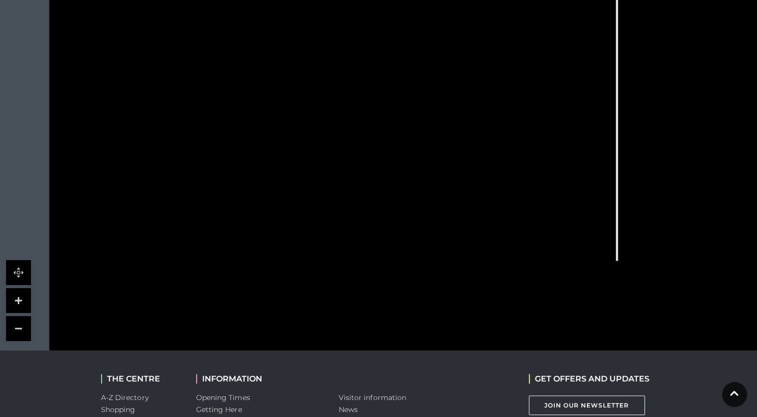
drag, startPoint x: 225, startPoint y: 265, endPoint x: 394, endPoint y: 167, distance: 195.8
click at [382, 170] on tspan "Santander" at bounding box center [382, 170] width 0 height 0
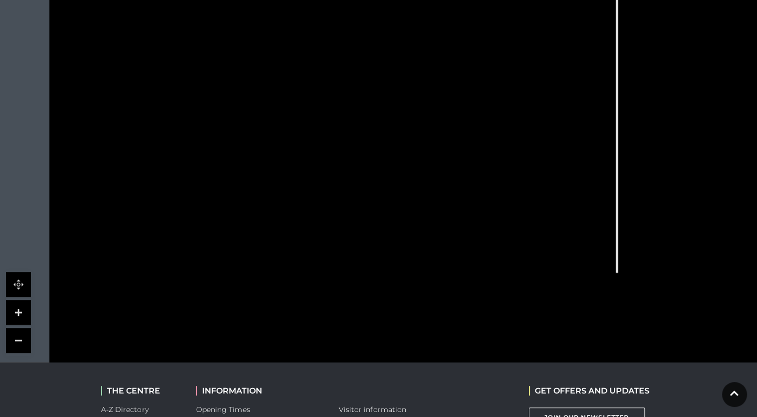
scroll to position [300, 0]
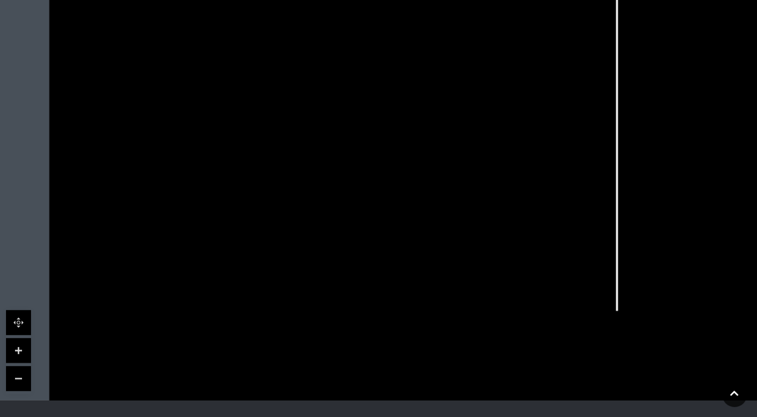
click at [19, 354] on link at bounding box center [18, 350] width 25 height 25
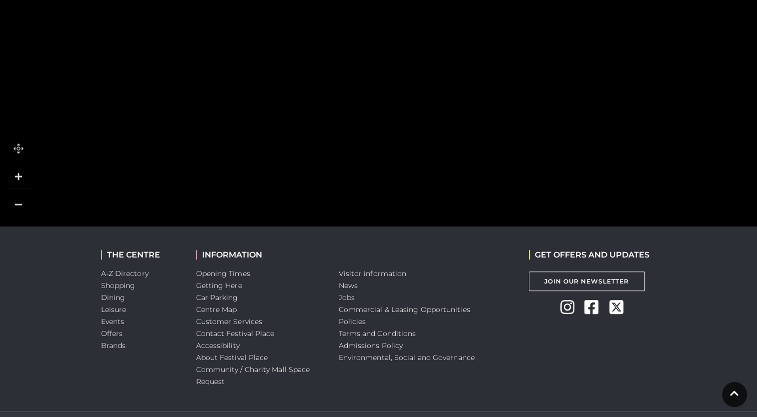
scroll to position [500, 0]
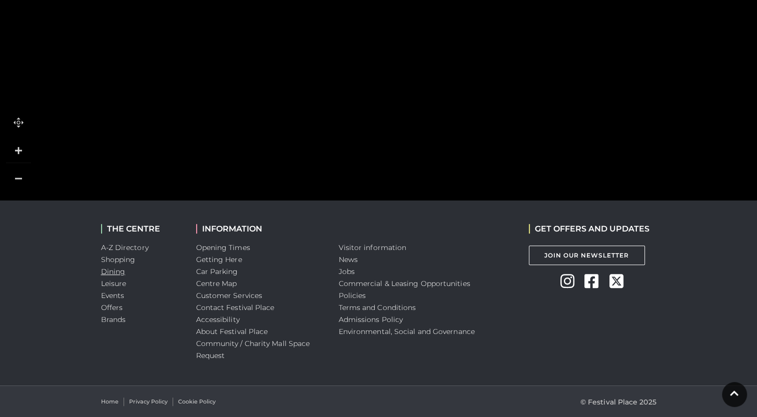
click at [114, 271] on link "Dining" at bounding box center [113, 271] width 25 height 9
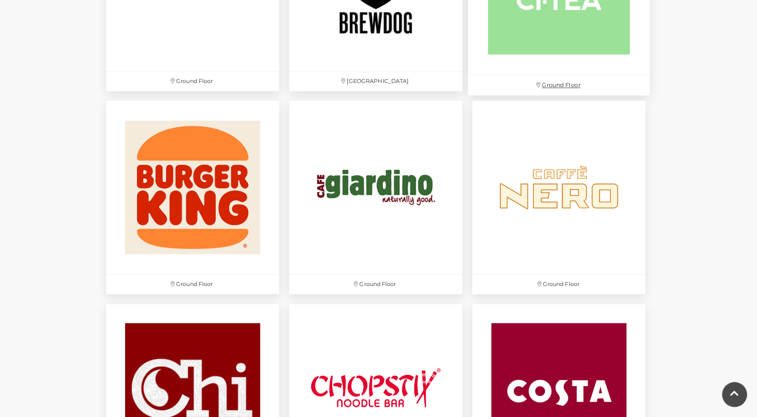
scroll to position [1001, 0]
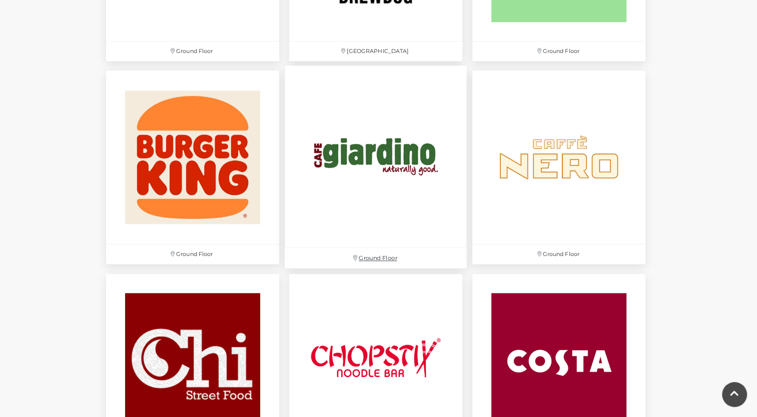
click at [406, 164] on img at bounding box center [376, 157] width 182 height 182
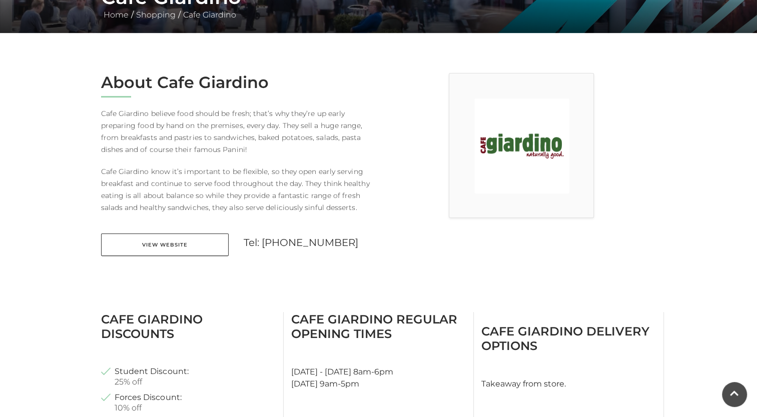
scroll to position [200, 0]
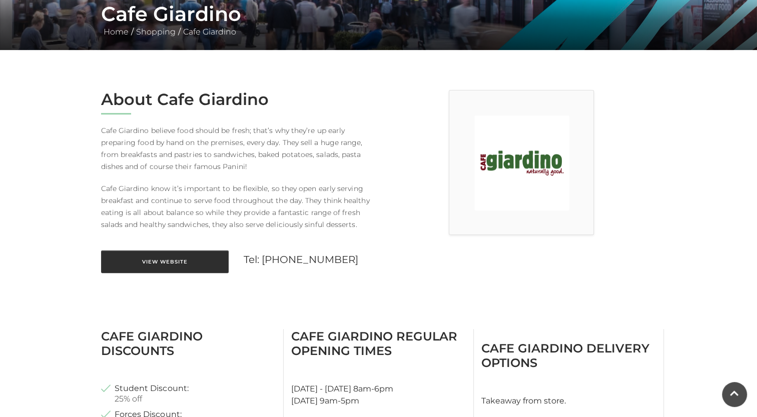
click at [182, 265] on link "View Website" at bounding box center [165, 262] width 128 height 23
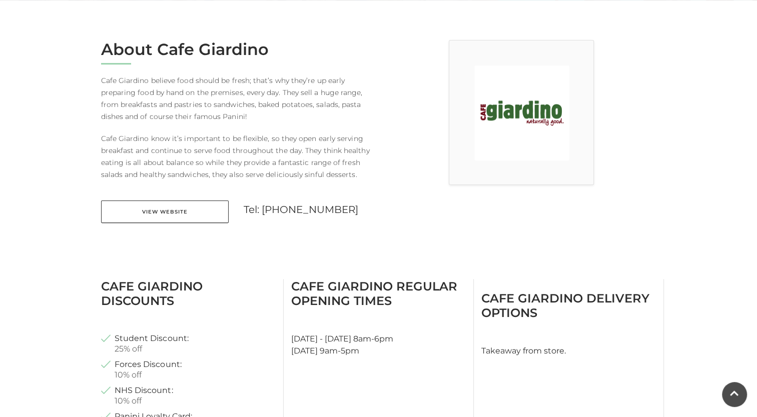
scroll to position [300, 0]
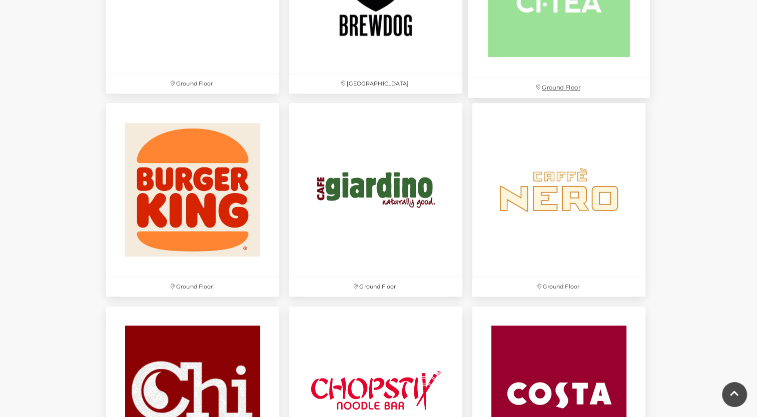
scroll to position [1001, 0]
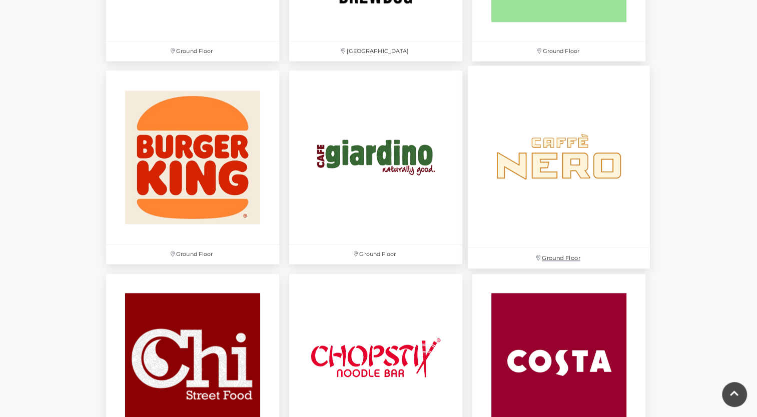
click at [552, 153] on img at bounding box center [559, 157] width 182 height 182
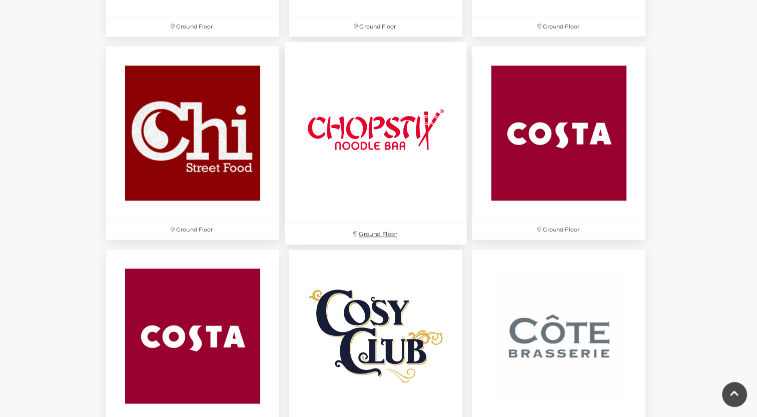
scroll to position [1301, 0]
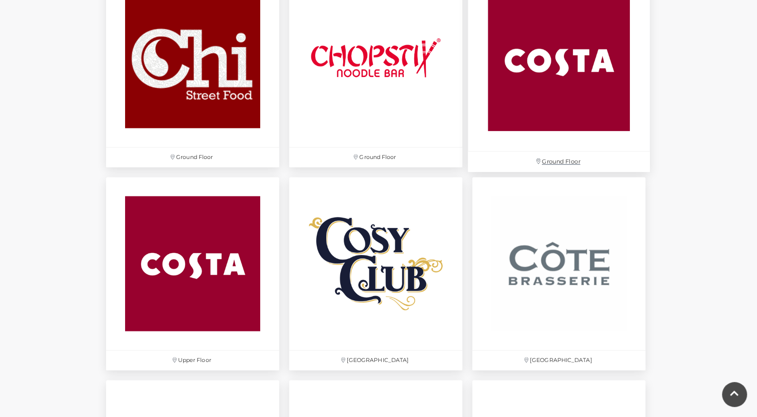
click at [549, 100] on img at bounding box center [559, 60] width 182 height 182
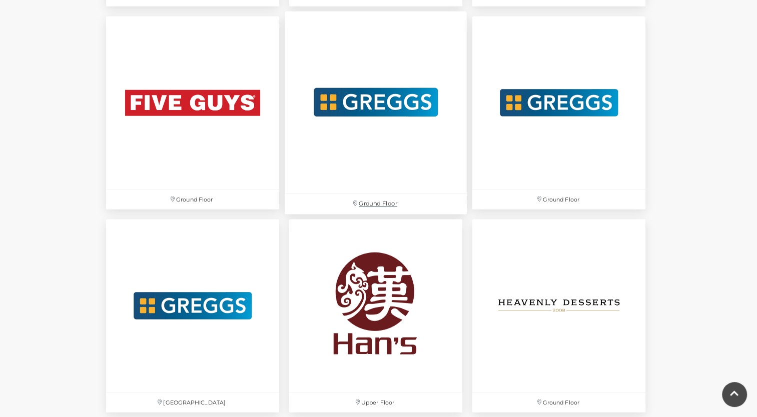
scroll to position [1852, 0]
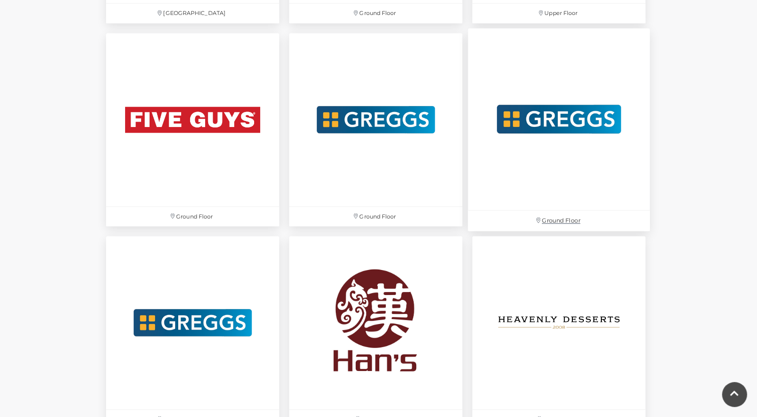
click at [560, 131] on img at bounding box center [559, 119] width 182 height 182
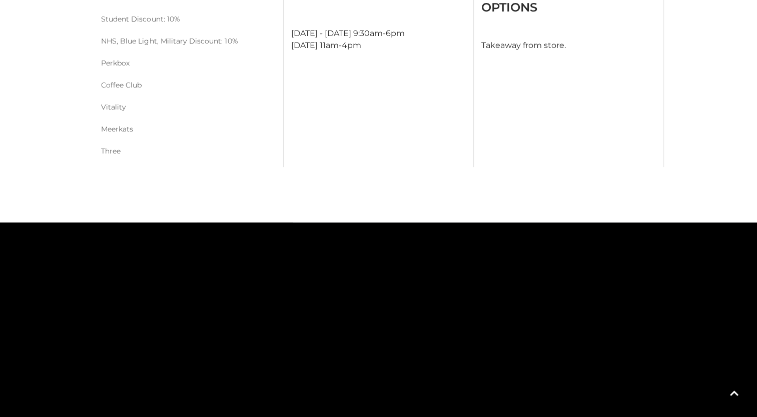
scroll to position [450, 0]
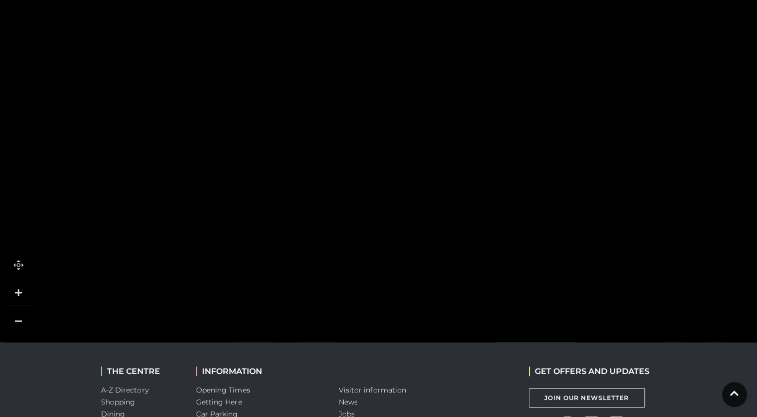
scroll to position [550, 0]
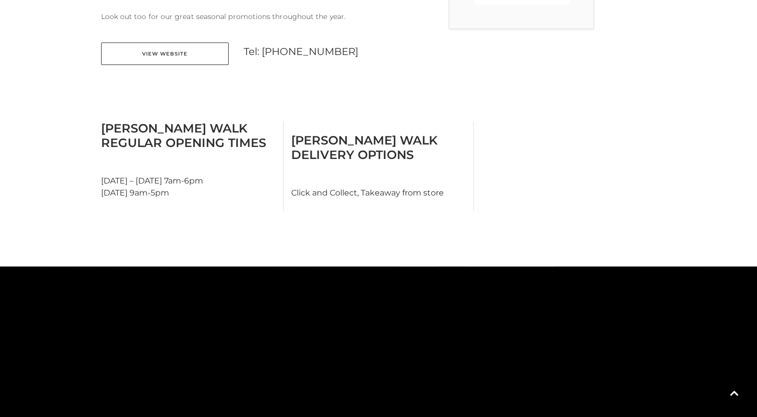
scroll to position [324, 0]
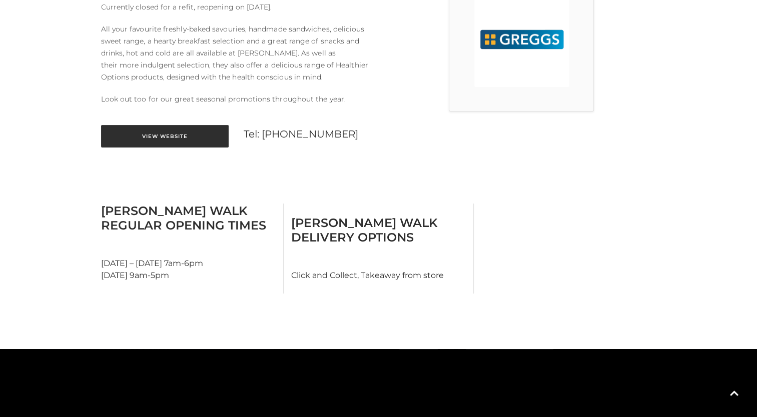
click at [183, 140] on link "View Website" at bounding box center [165, 136] width 128 height 23
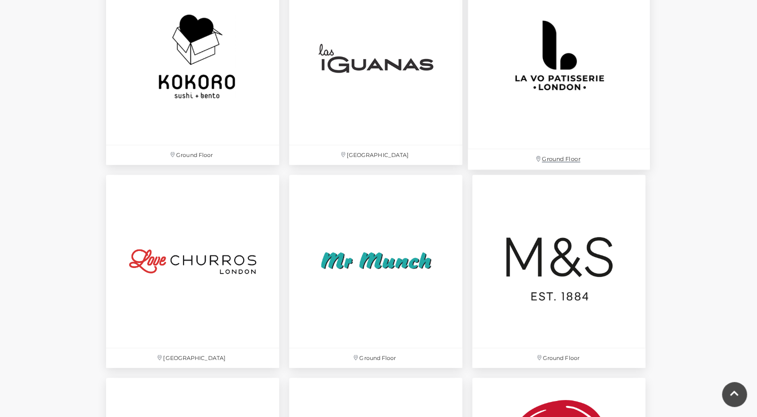
scroll to position [2302, 0]
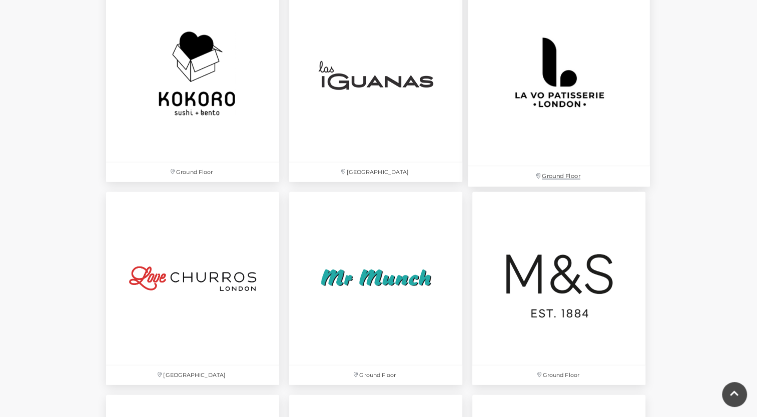
click at [550, 101] on img at bounding box center [559, 75] width 182 height 182
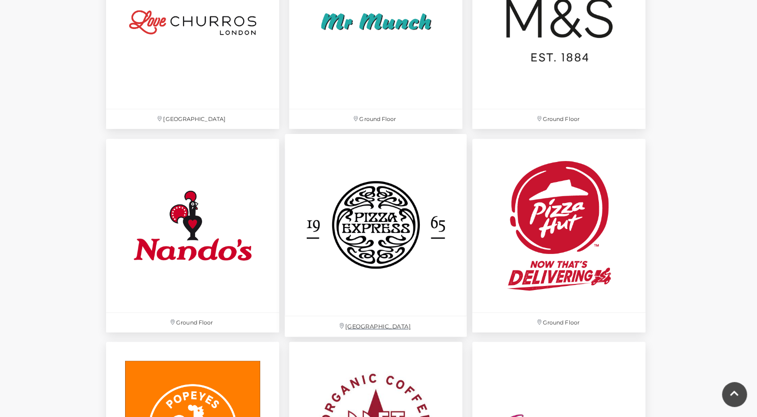
scroll to position [2552, 0]
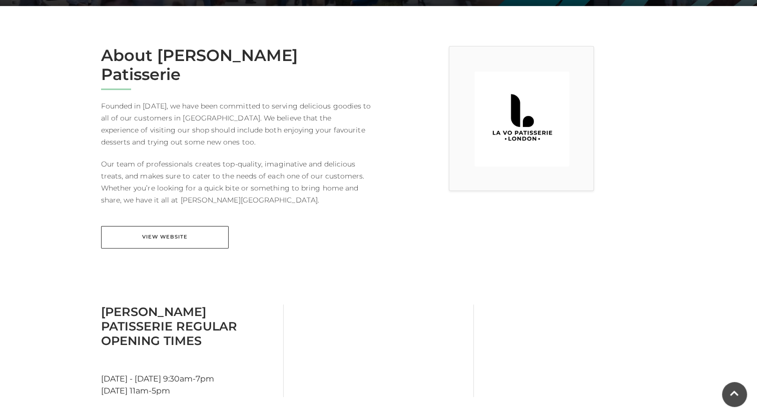
scroll to position [250, 0]
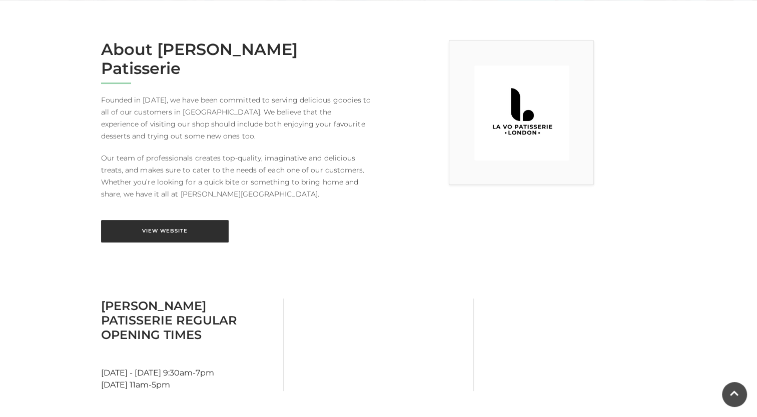
click at [184, 220] on link "View Website" at bounding box center [165, 231] width 128 height 23
